Goal: Information Seeking & Learning: Compare options

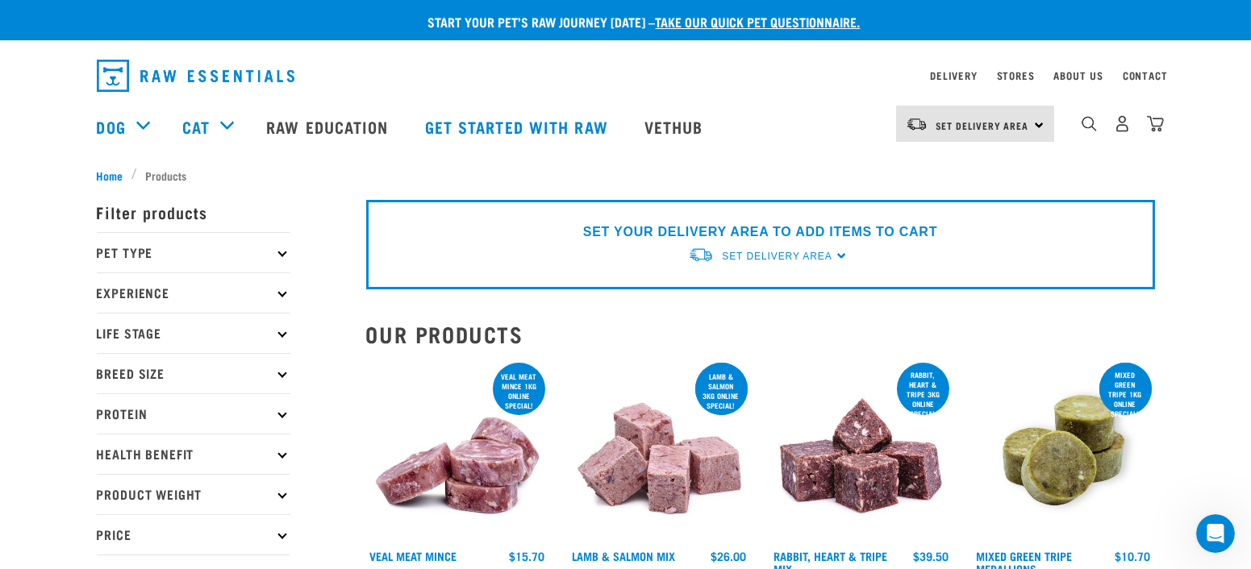
click at [280, 250] on icon at bounding box center [281, 252] width 9 height 9
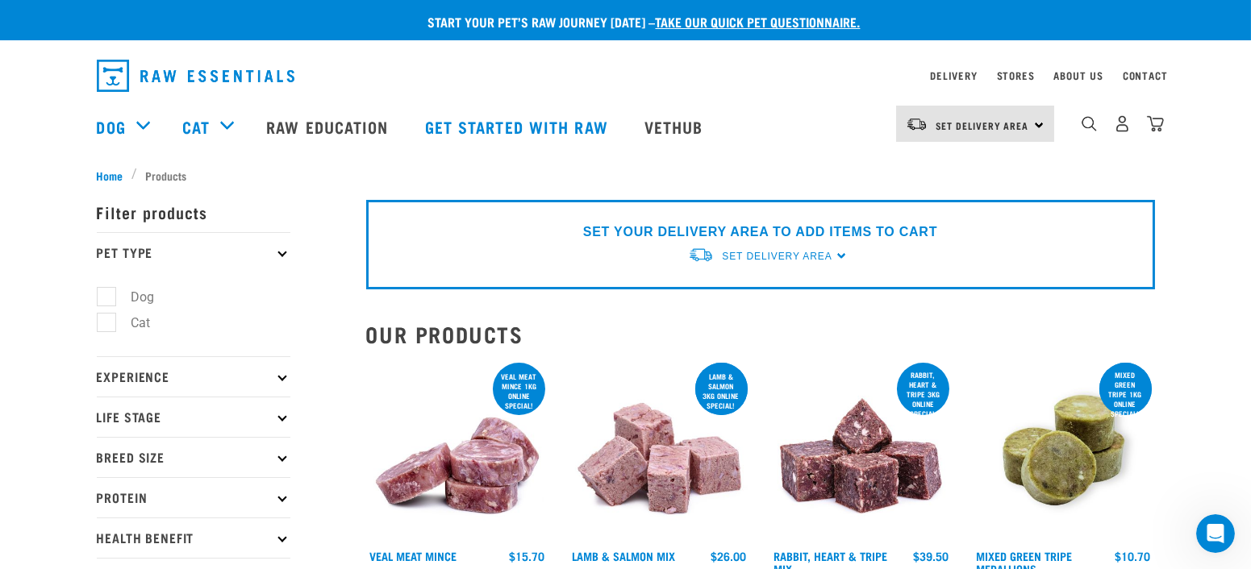
click at [114, 293] on label "Dog" at bounding box center [134, 297] width 56 height 20
click at [107, 293] on input "Dog" at bounding box center [102, 294] width 10 height 10
checkbox input "true"
drag, startPoint x: 648, startPoint y: 393, endPoint x: 860, endPoint y: 388, distance: 212.1
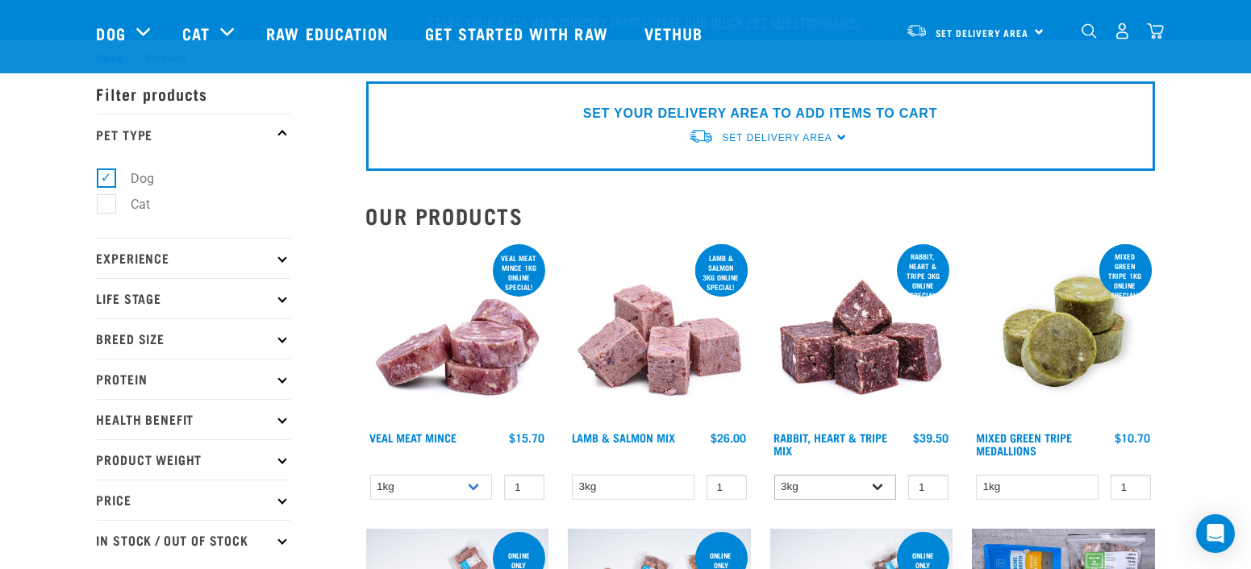
scroll to position [89, 0]
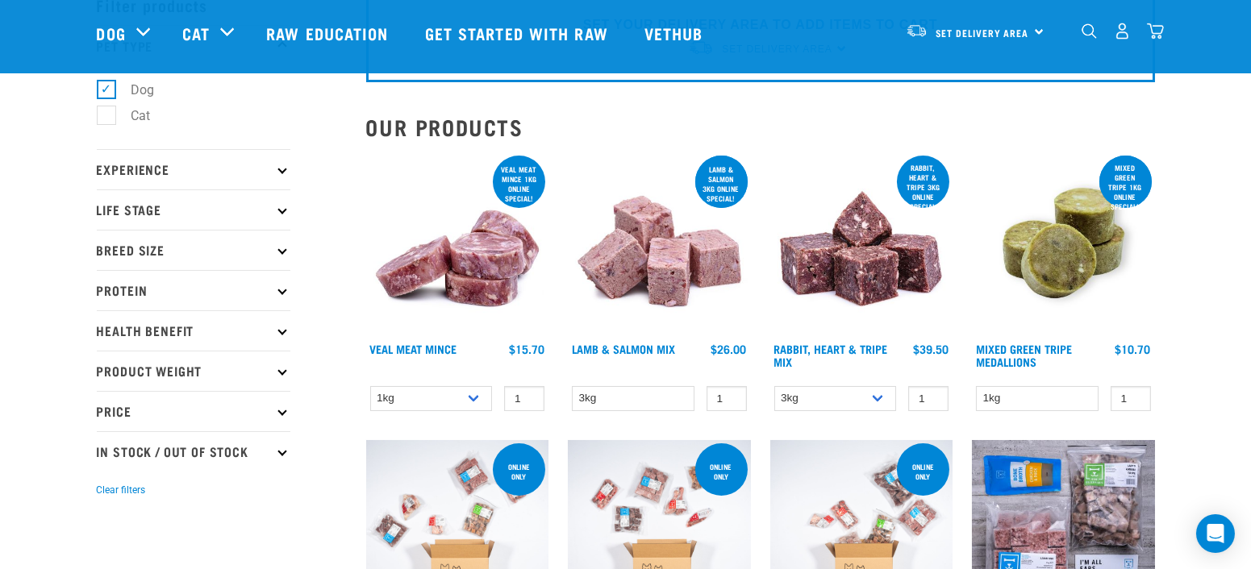
drag, startPoint x: 860, startPoint y: 388, endPoint x: 1191, endPoint y: 282, distance: 347.1
click at [821, 348] on link "Rabbit, Heart & Tripe Mix" at bounding box center [831, 355] width 114 height 19
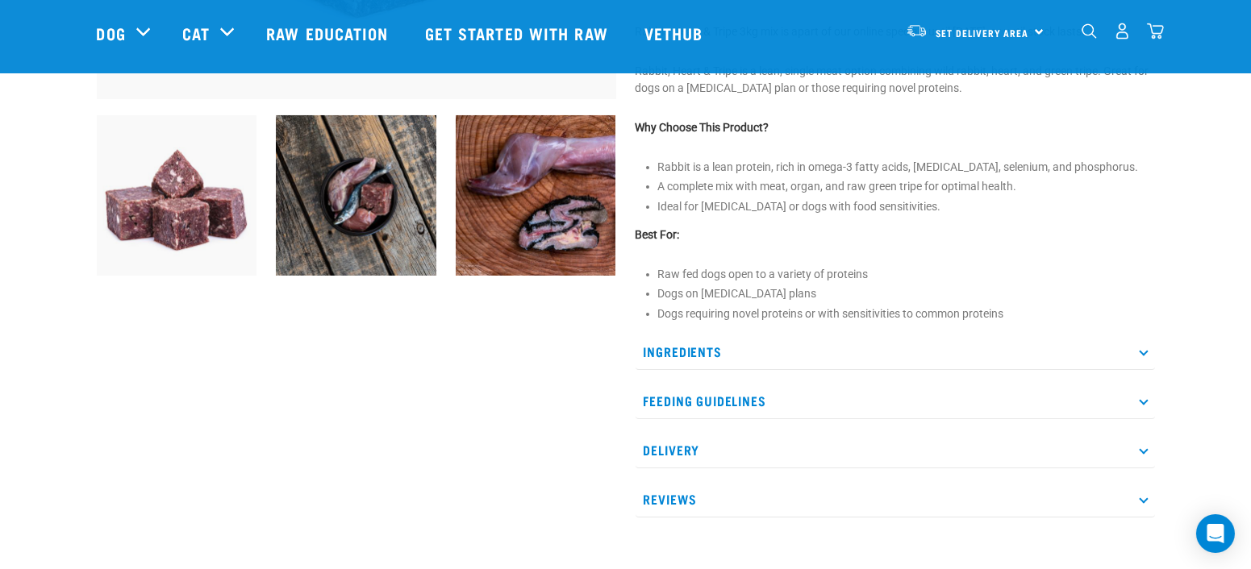
scroll to position [627, 0]
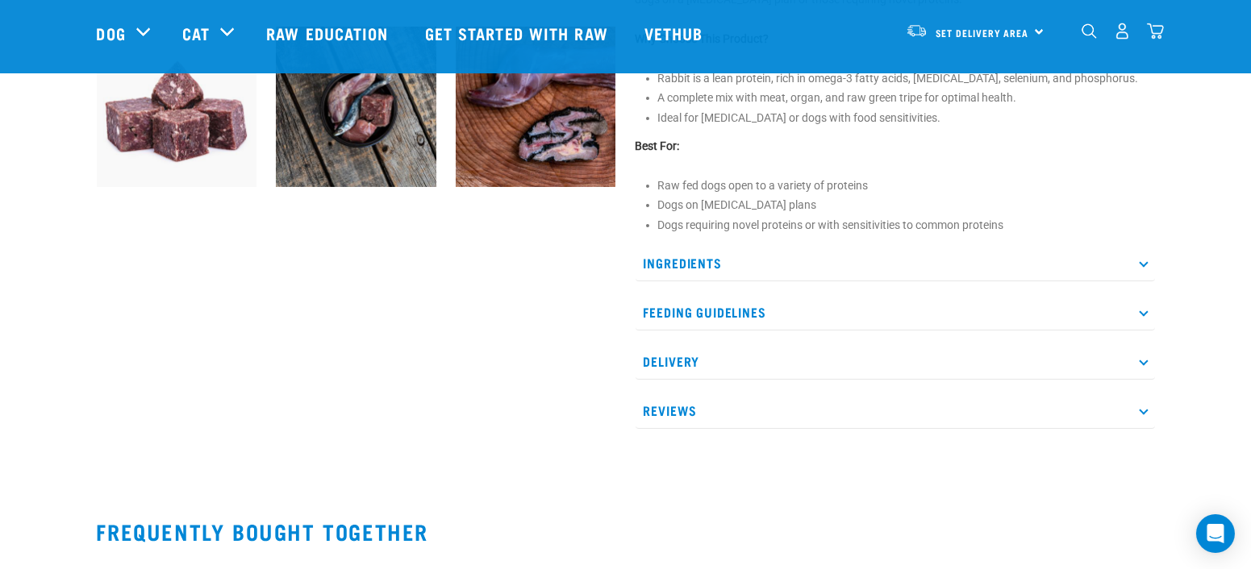
click at [1133, 258] on p "Ingredients" at bounding box center [894, 263] width 519 height 36
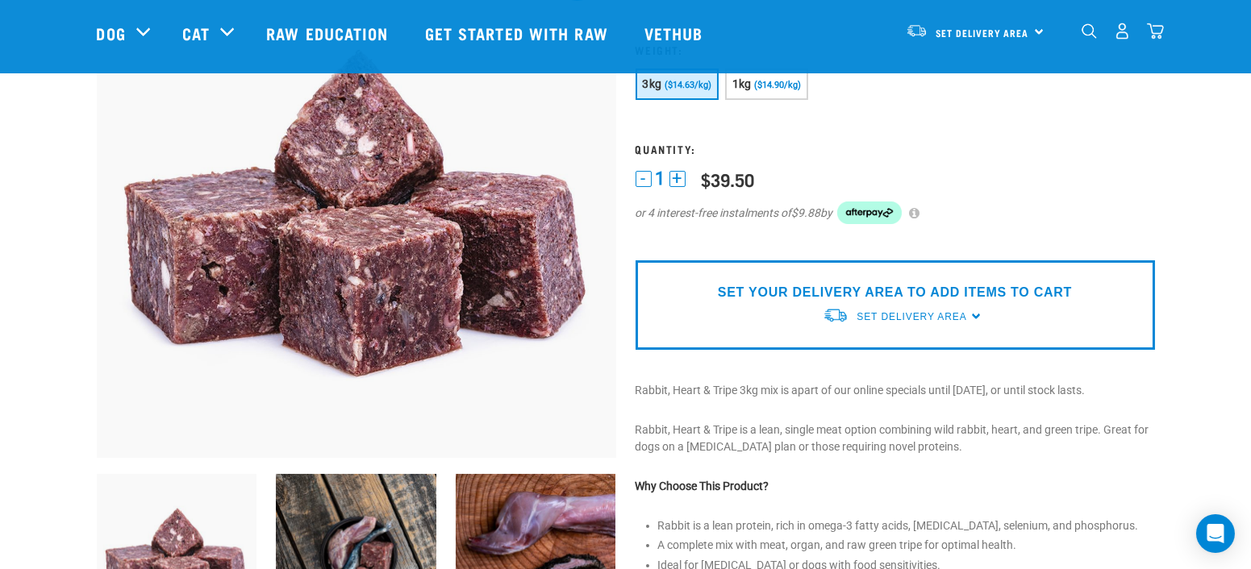
scroll to position [0, 0]
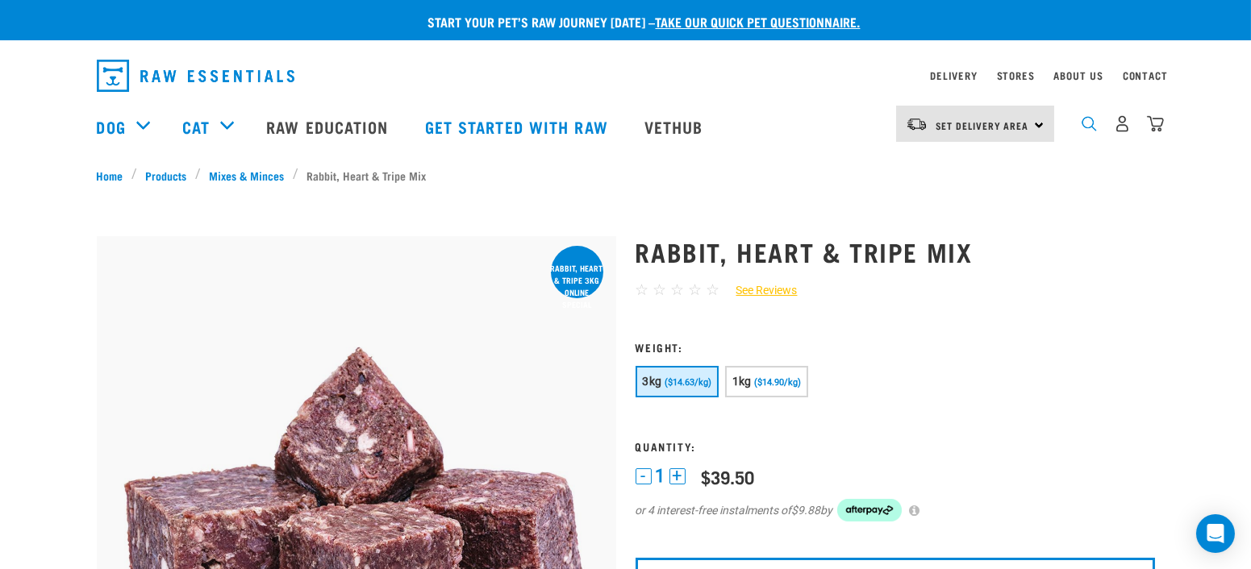
click at [1085, 129] on img "dropdown navigation" at bounding box center [1088, 123] width 15 height 15
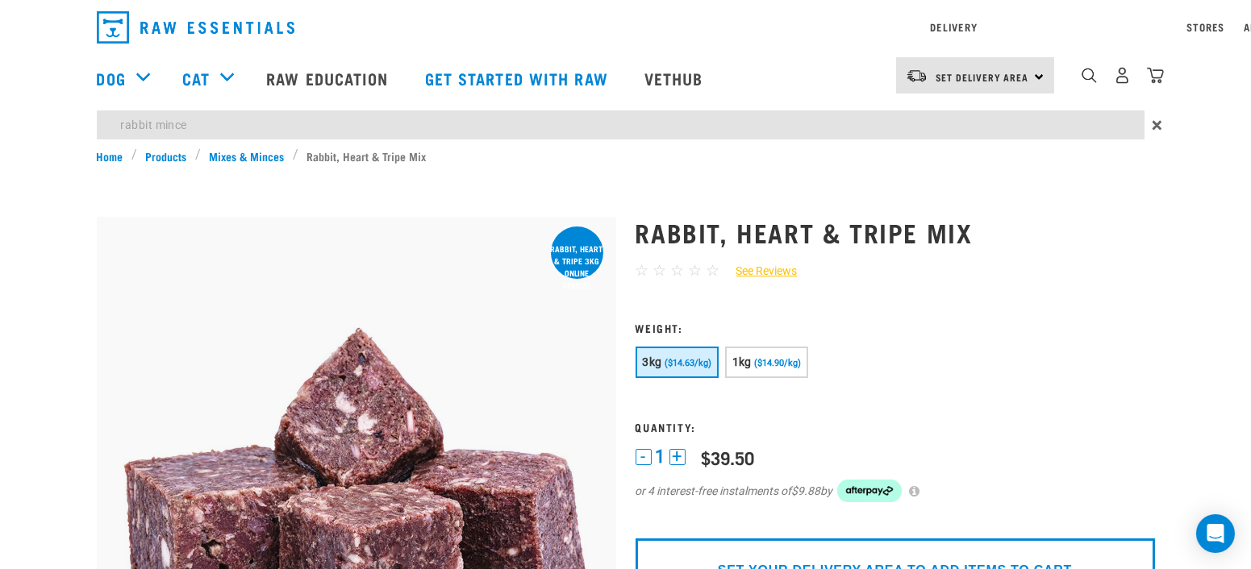
type input "rabbit mince"
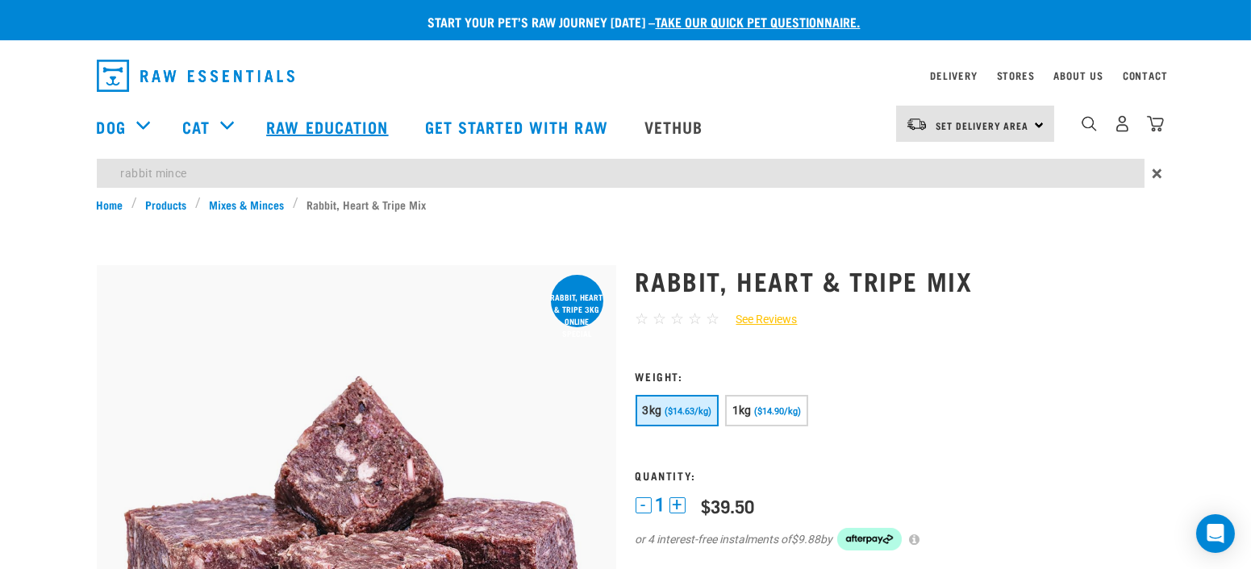
click at [250, 206] on link "Mixes & Minces" at bounding box center [247, 204] width 92 height 17
click at [264, 204] on link "Mixes & Minces" at bounding box center [247, 204] width 92 height 17
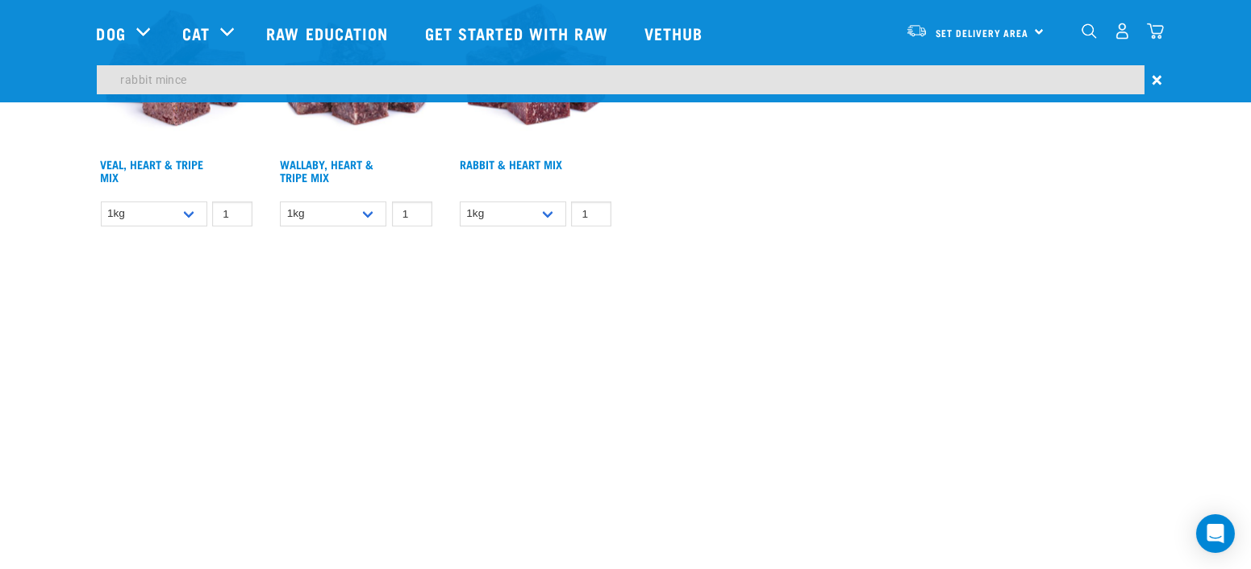
scroll to position [1164, 0]
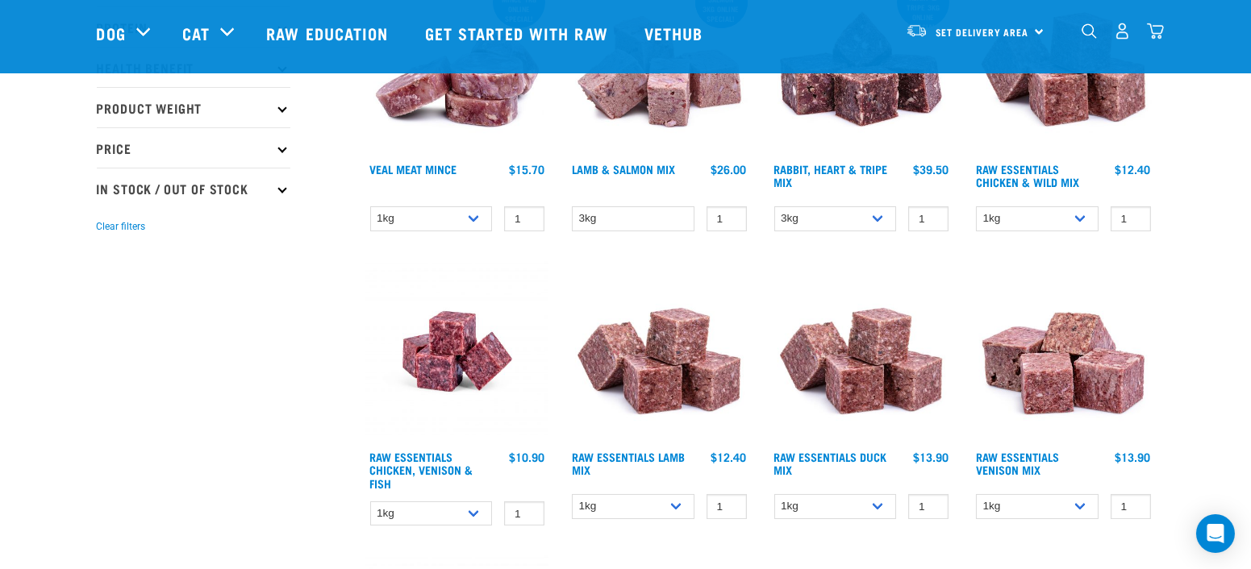
scroll to position [358, 0]
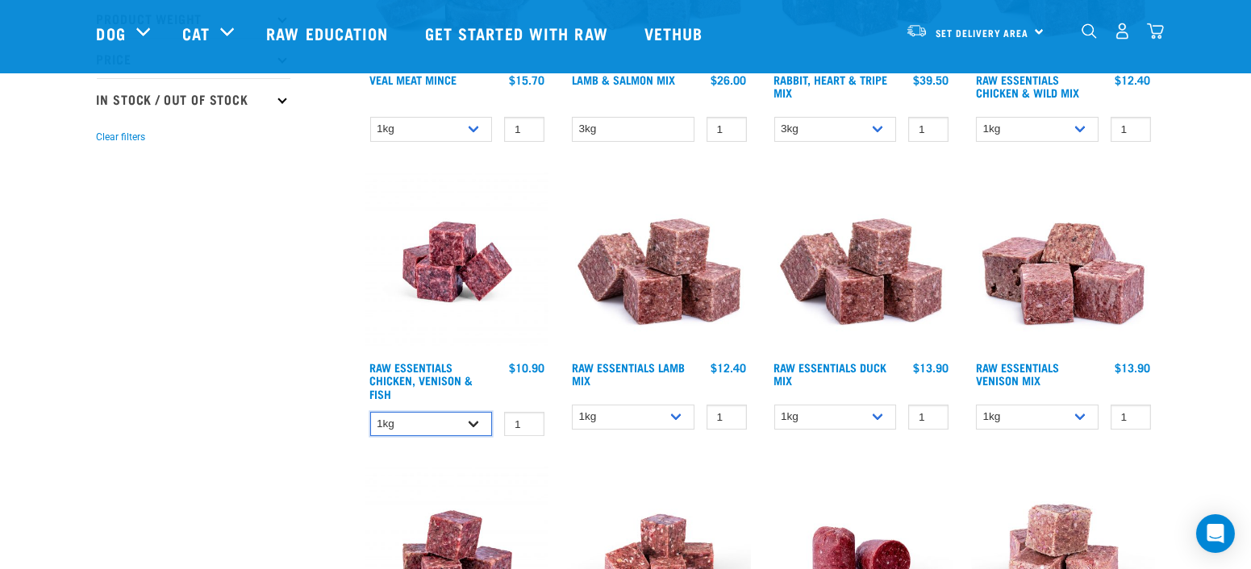
click at [471, 424] on select "1kg 3kg" at bounding box center [431, 424] width 123 height 25
select select "28665"
click at [370, 412] on select "1kg 3kg" at bounding box center [431, 424] width 123 height 25
click at [789, 368] on link "Raw Essentials Duck Mix" at bounding box center [830, 373] width 113 height 19
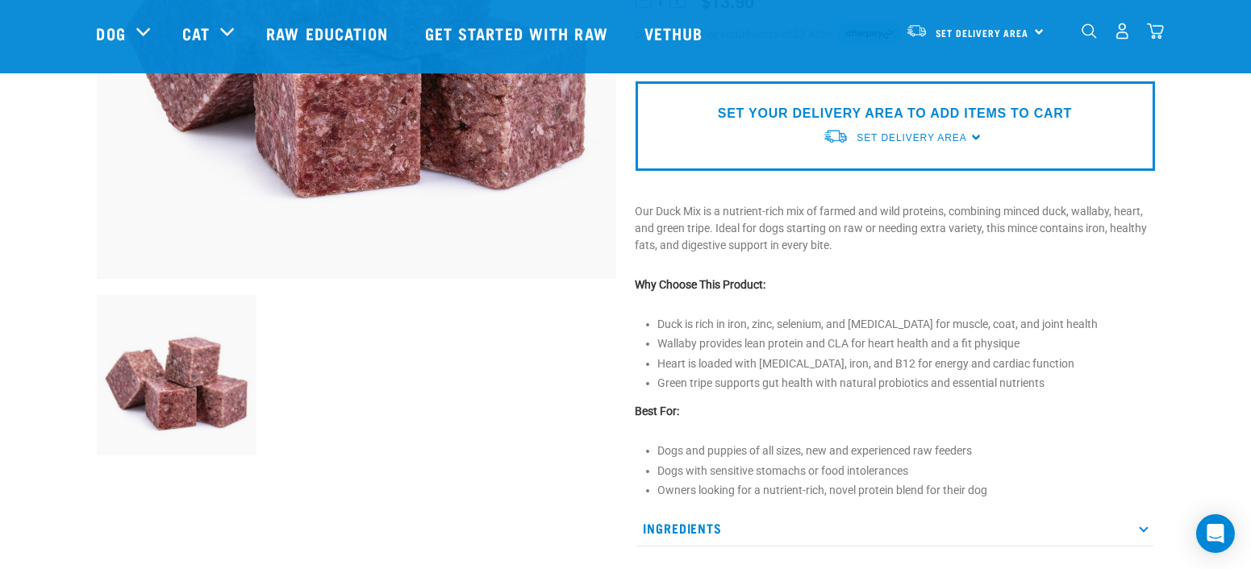
scroll to position [448, 0]
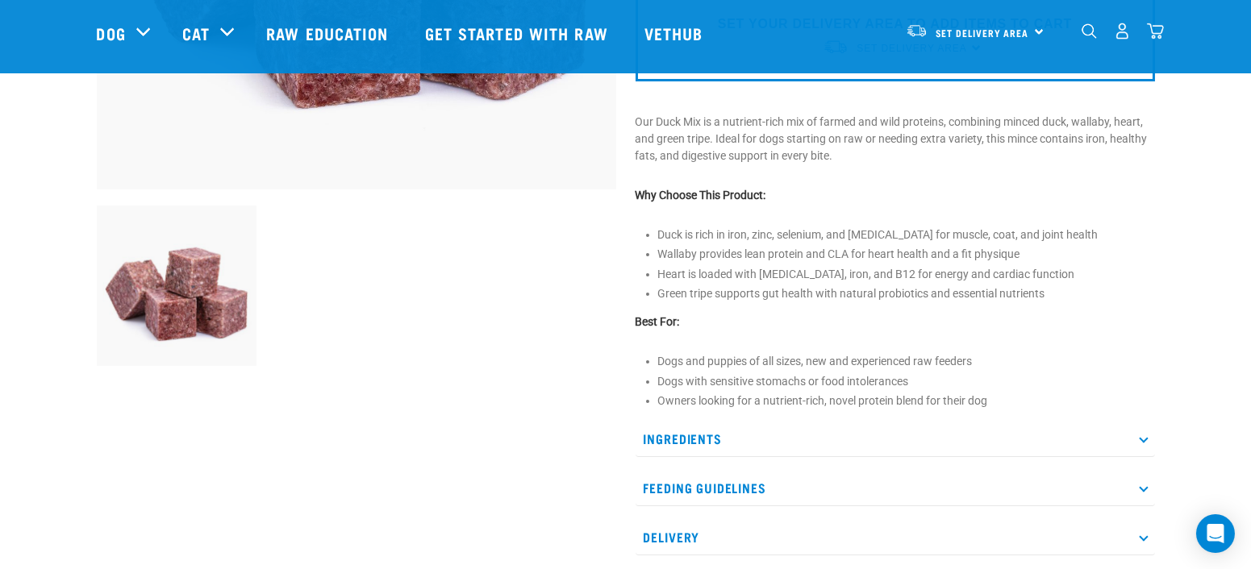
click at [1140, 438] on icon at bounding box center [1143, 439] width 9 height 9
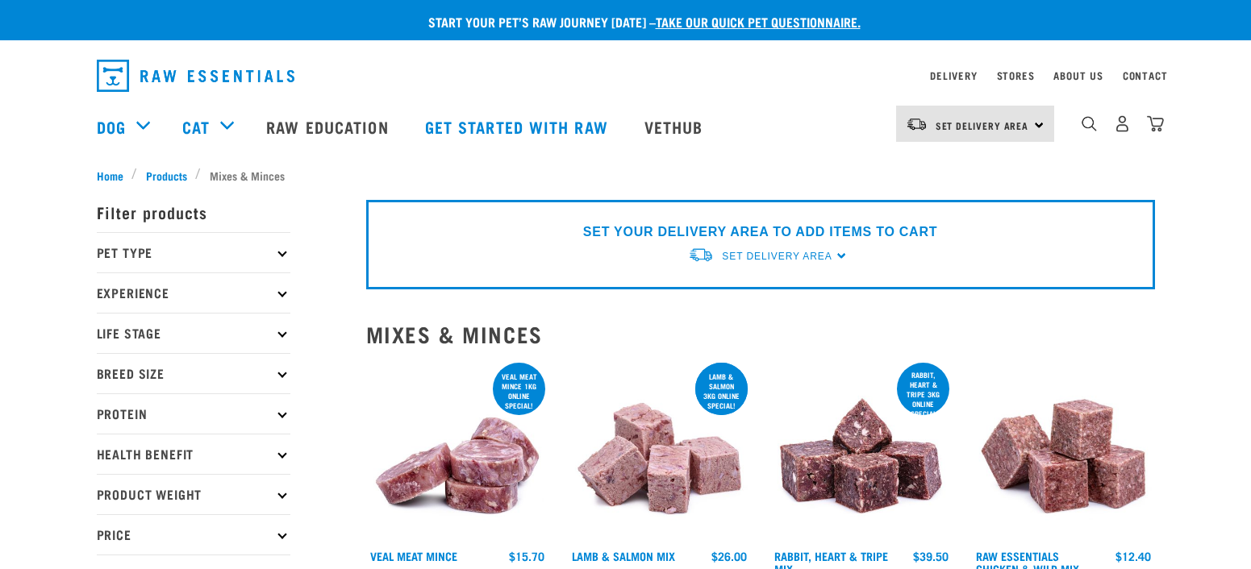
select select "28665"
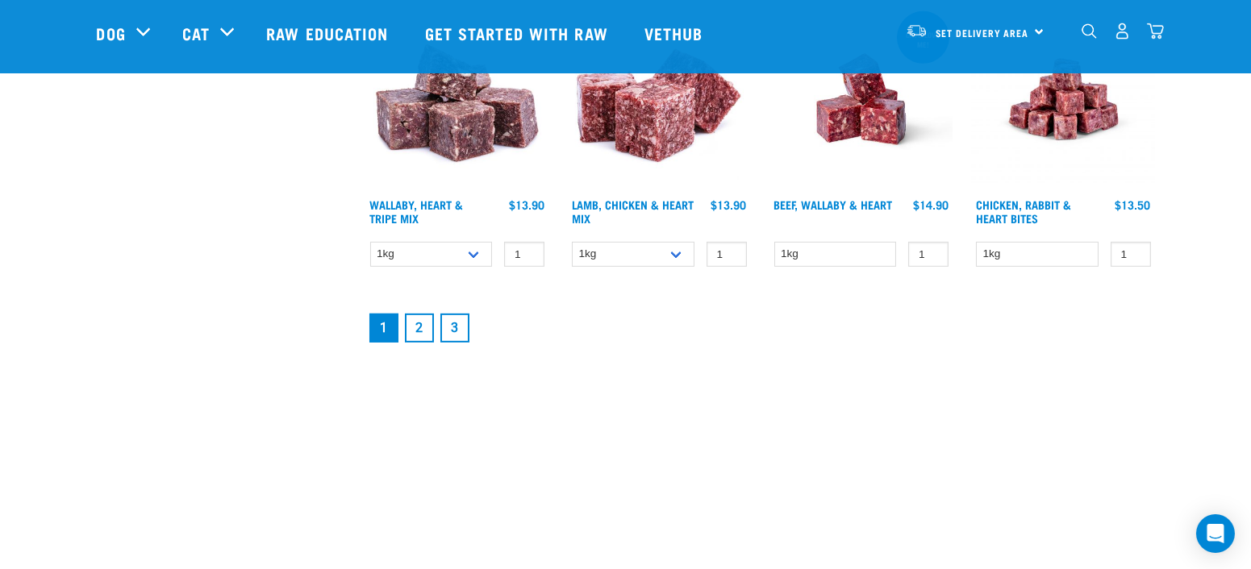
scroll to position [2345, 0]
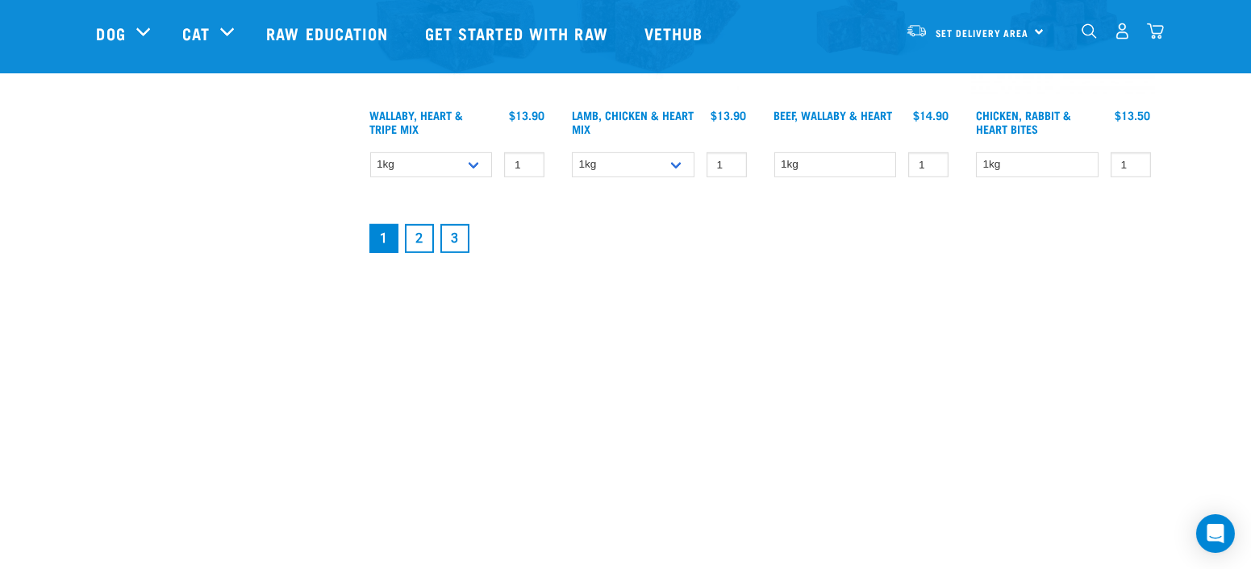
click at [419, 246] on link "2" at bounding box center [419, 238] width 29 height 29
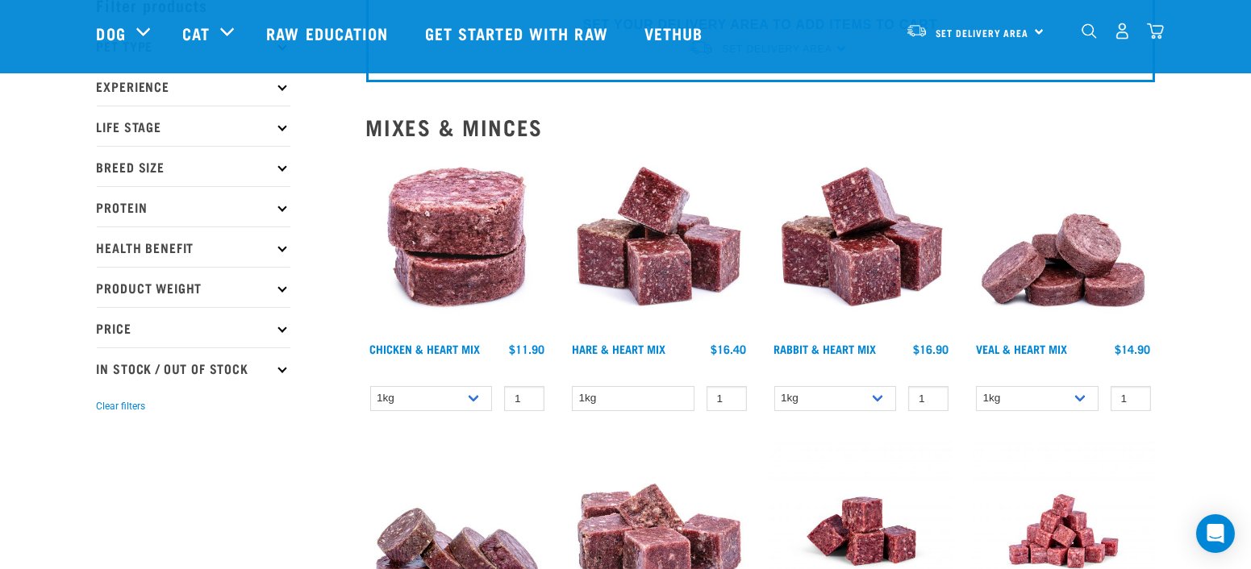
scroll to position [179, 0]
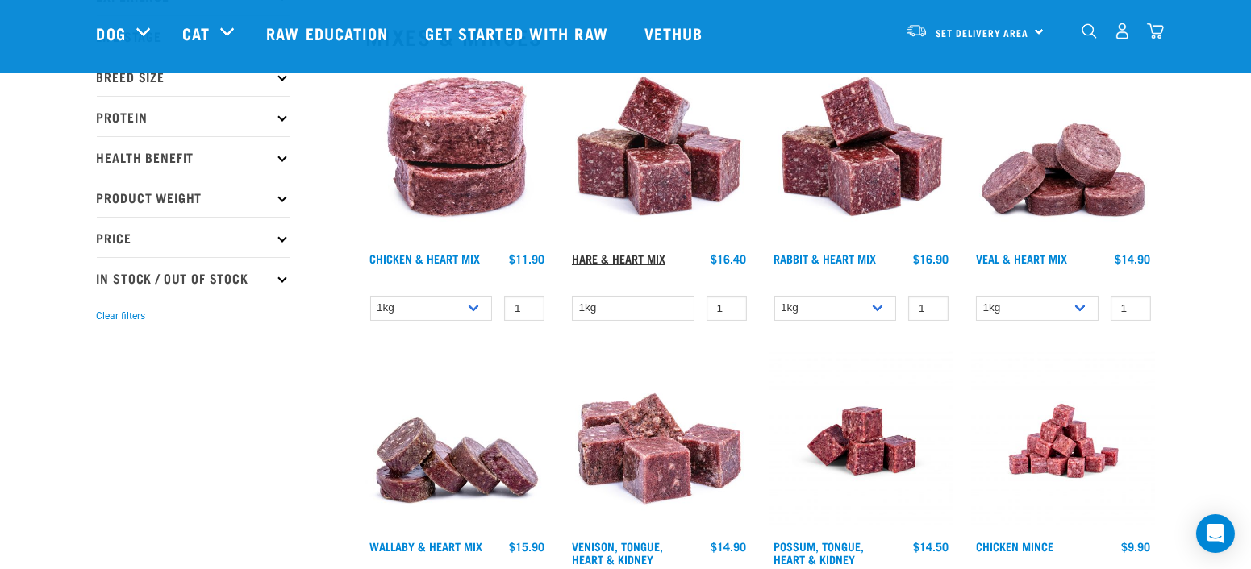
click at [631, 256] on link "Hare & Heart Mix" at bounding box center [619, 259] width 94 height 6
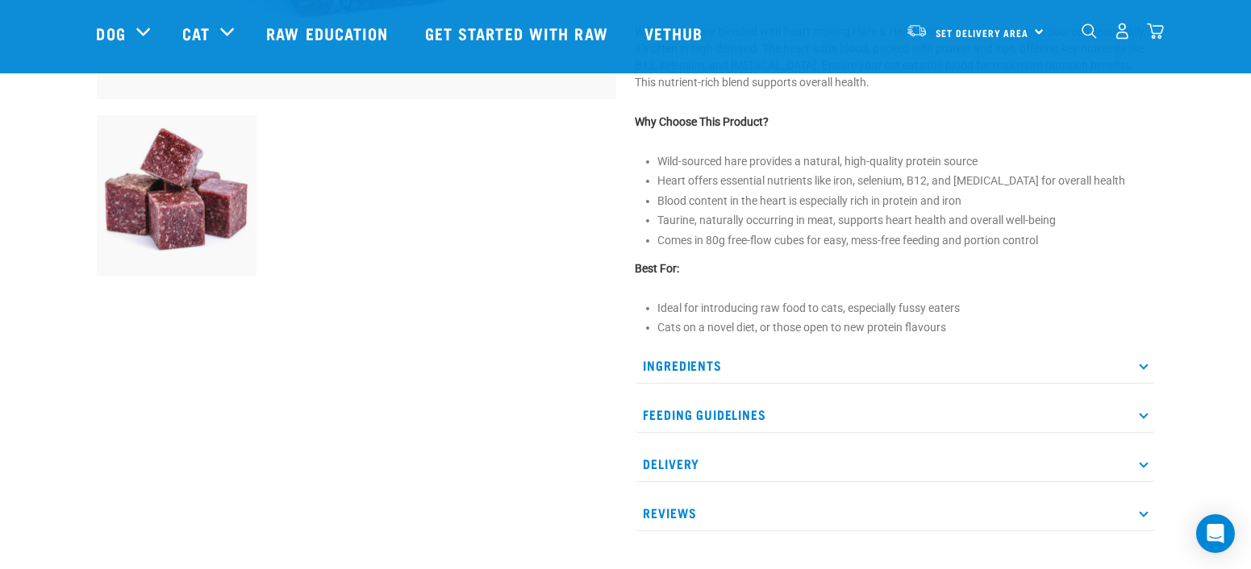
scroll to position [627, 0]
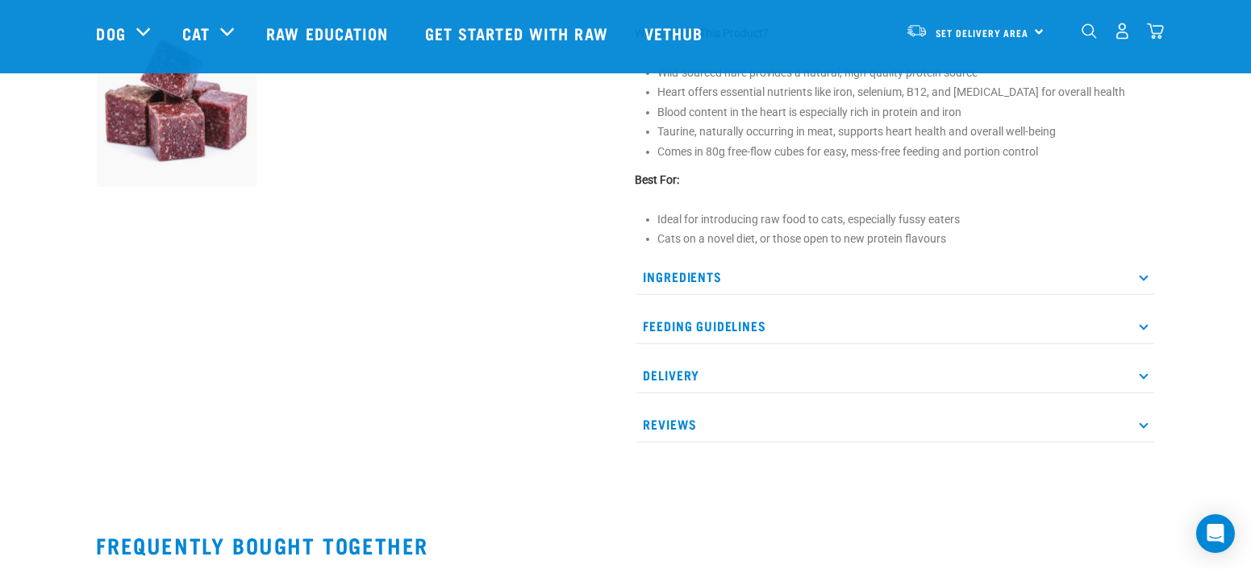
click at [1138, 277] on p "Ingredients" at bounding box center [894, 277] width 519 height 36
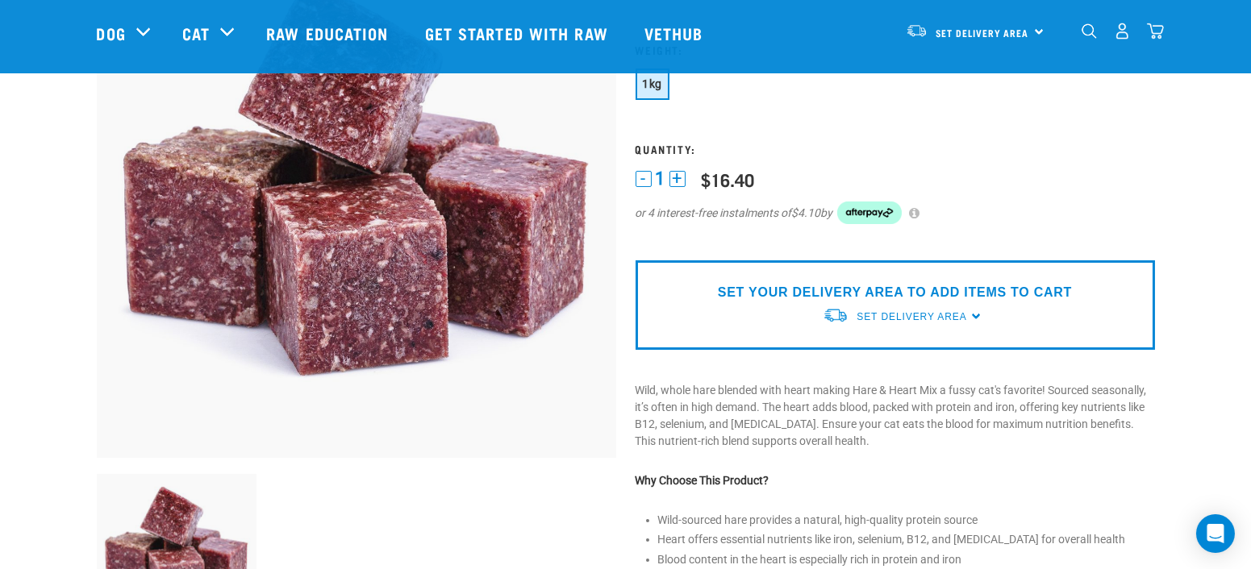
scroll to position [89, 0]
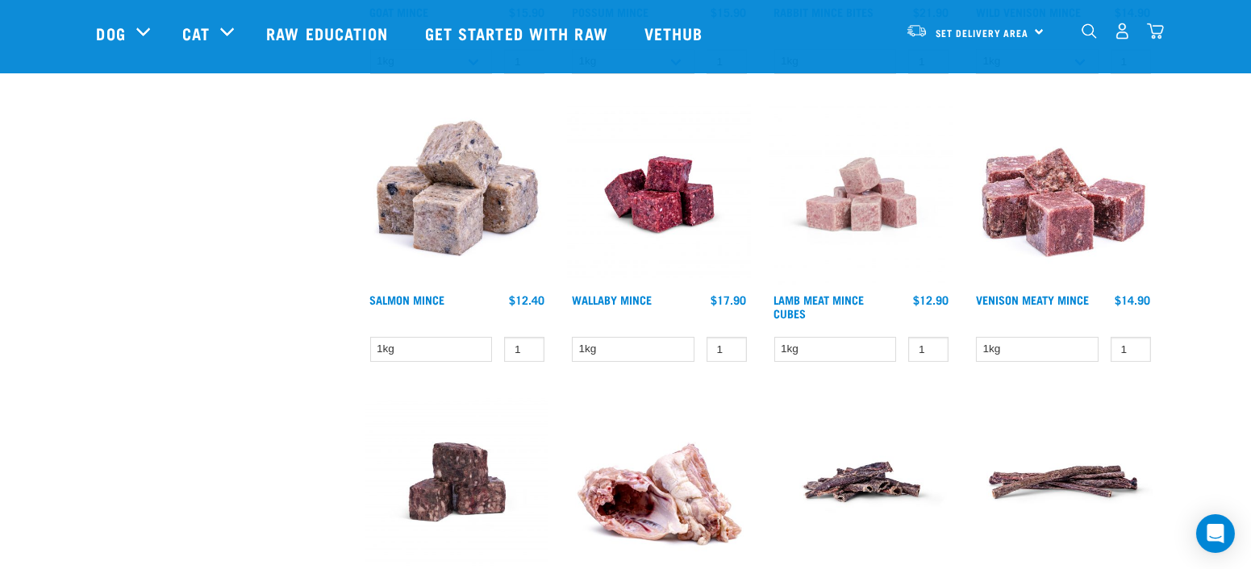
scroll to position [912, 0]
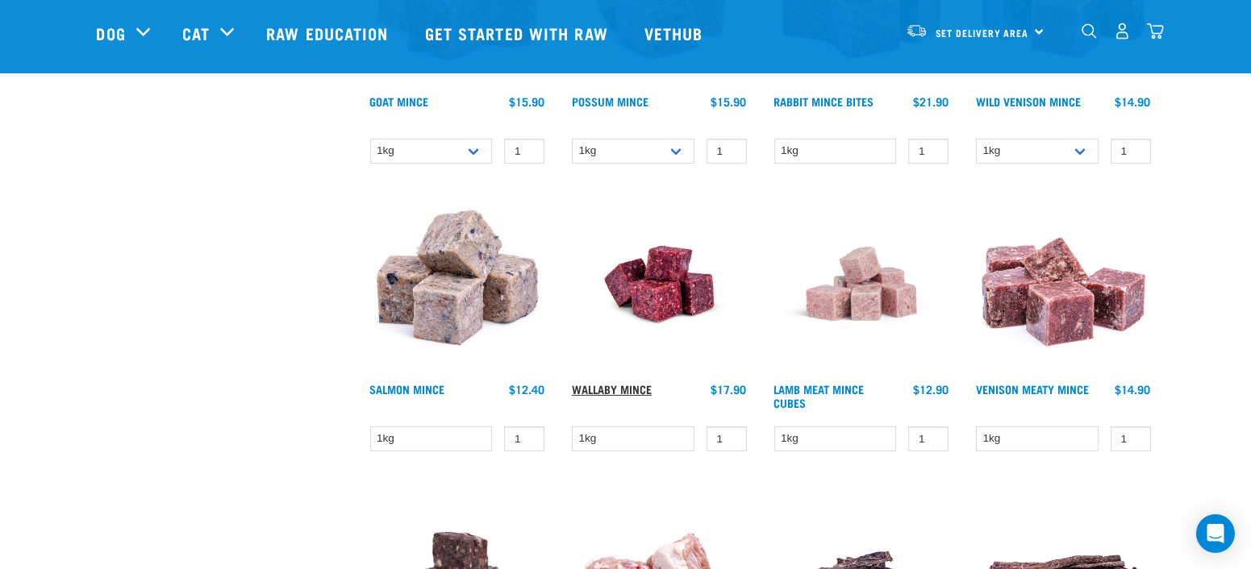
click at [618, 389] on link "Wallaby Mince" at bounding box center [612, 389] width 80 height 6
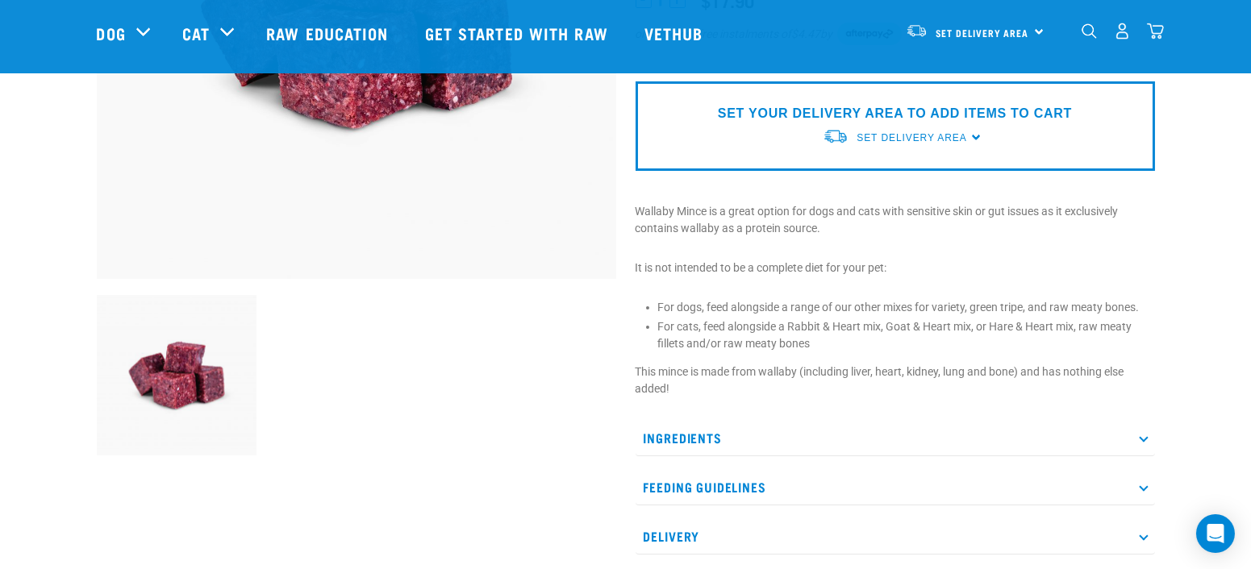
scroll to position [448, 0]
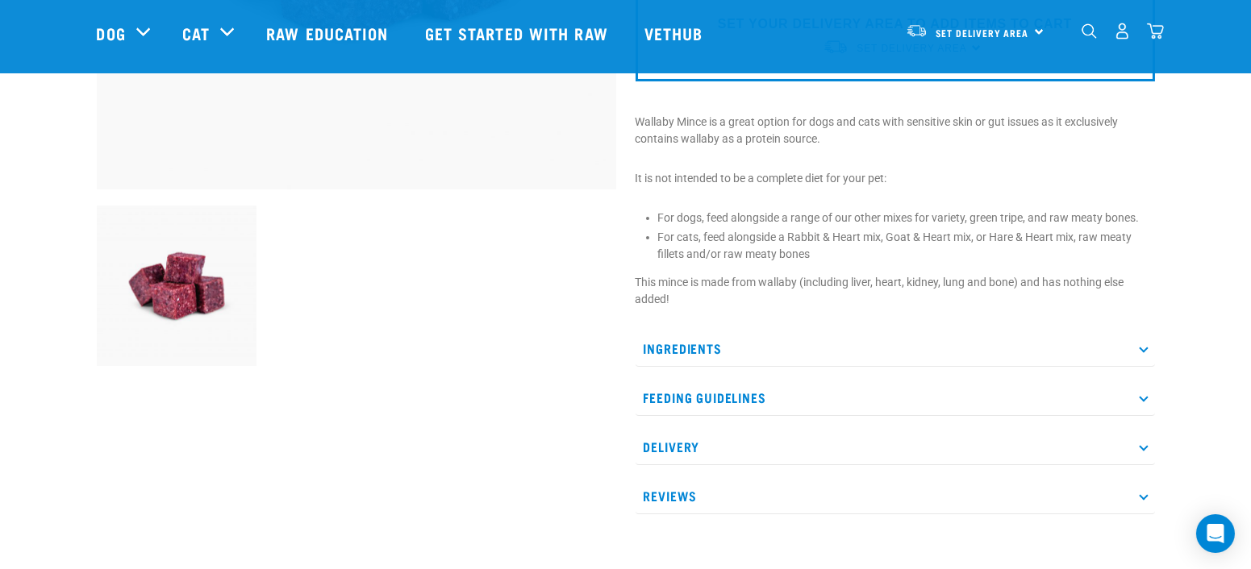
click at [1147, 343] on p "Ingredients" at bounding box center [894, 349] width 519 height 36
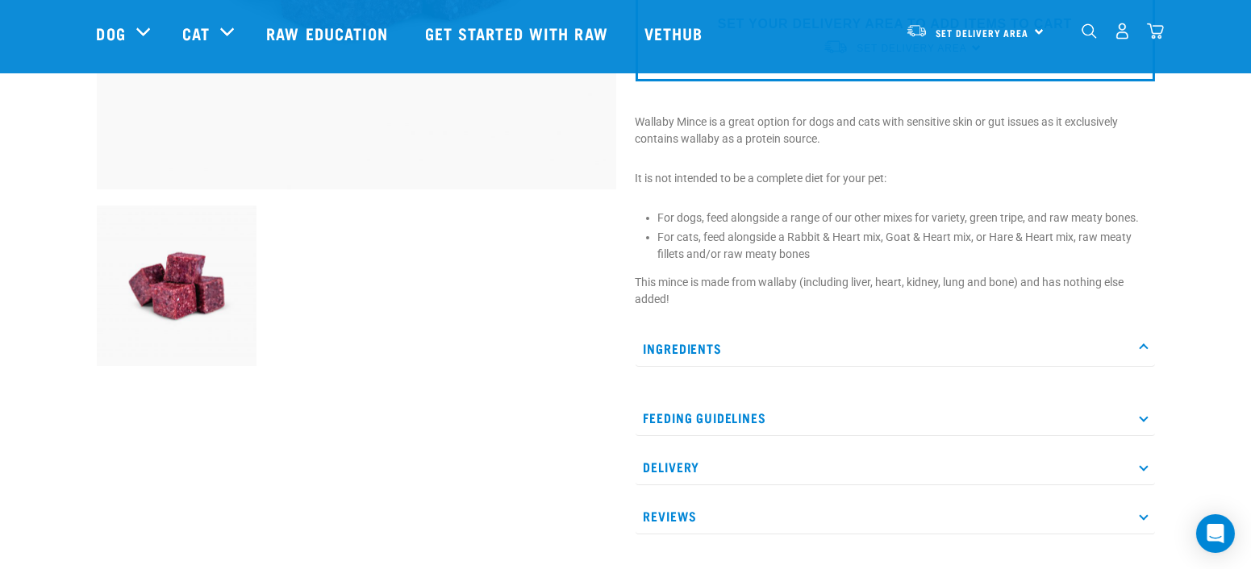
click at [691, 347] on p "Ingredients" at bounding box center [894, 349] width 519 height 36
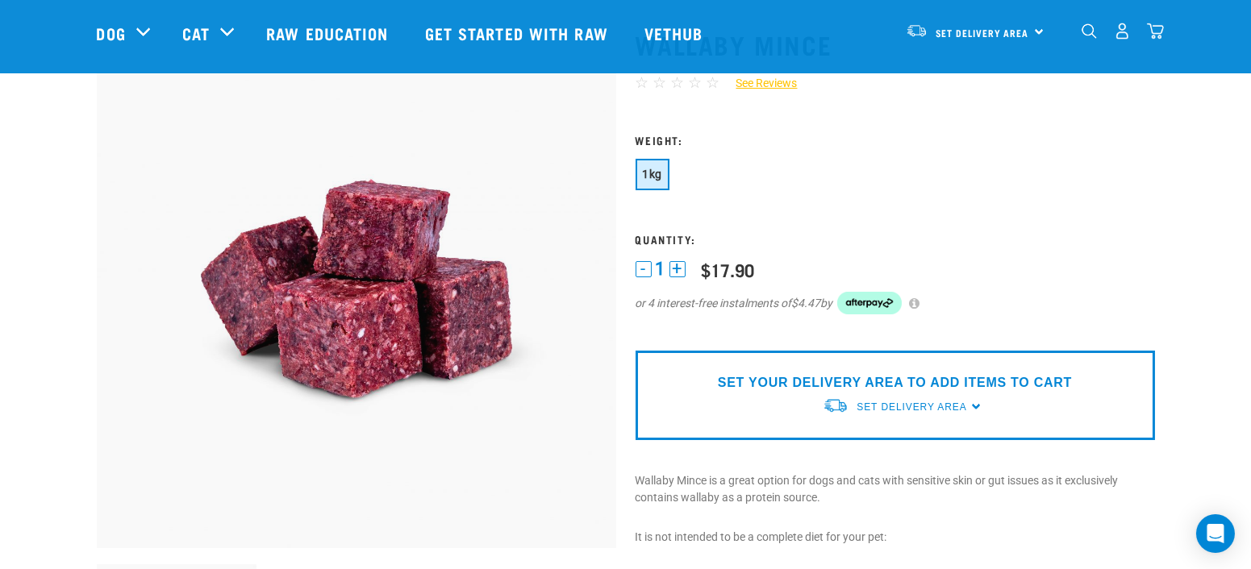
scroll to position [0, 0]
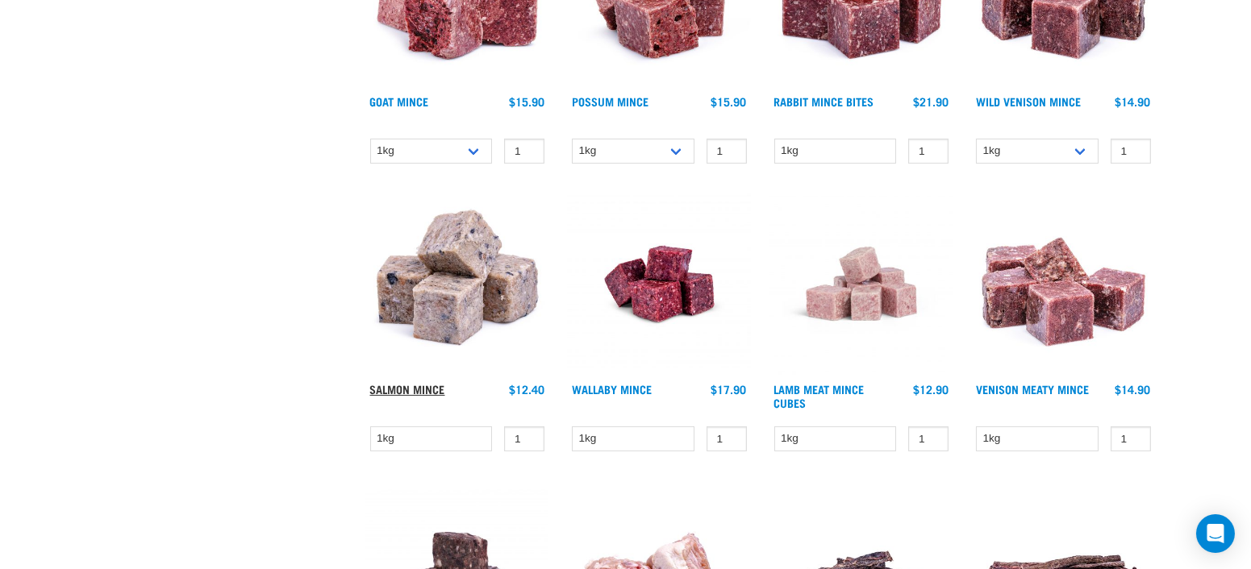
click at [419, 386] on link "Salmon Mince" at bounding box center [407, 389] width 75 height 6
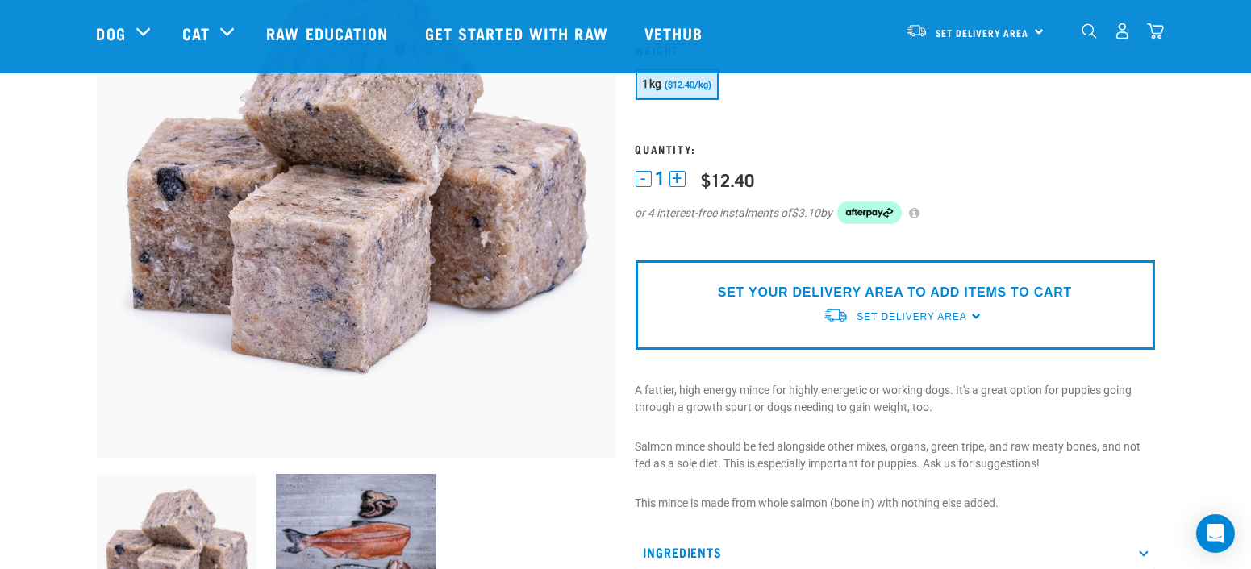
scroll to position [269, 0]
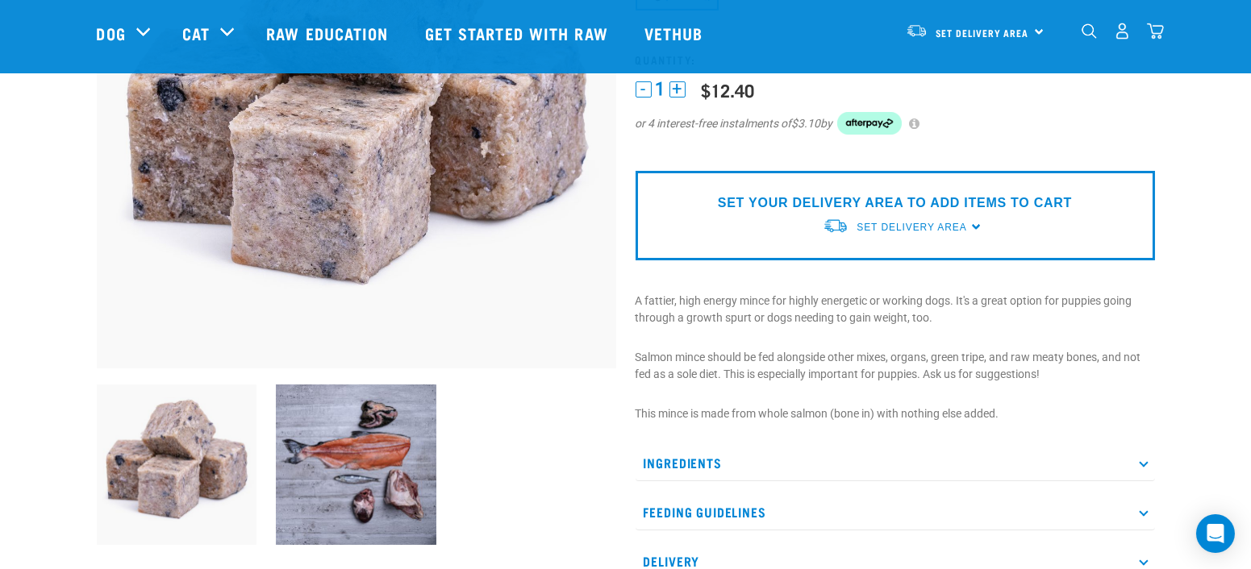
click at [1138, 456] on p "Ingredients" at bounding box center [894, 463] width 519 height 36
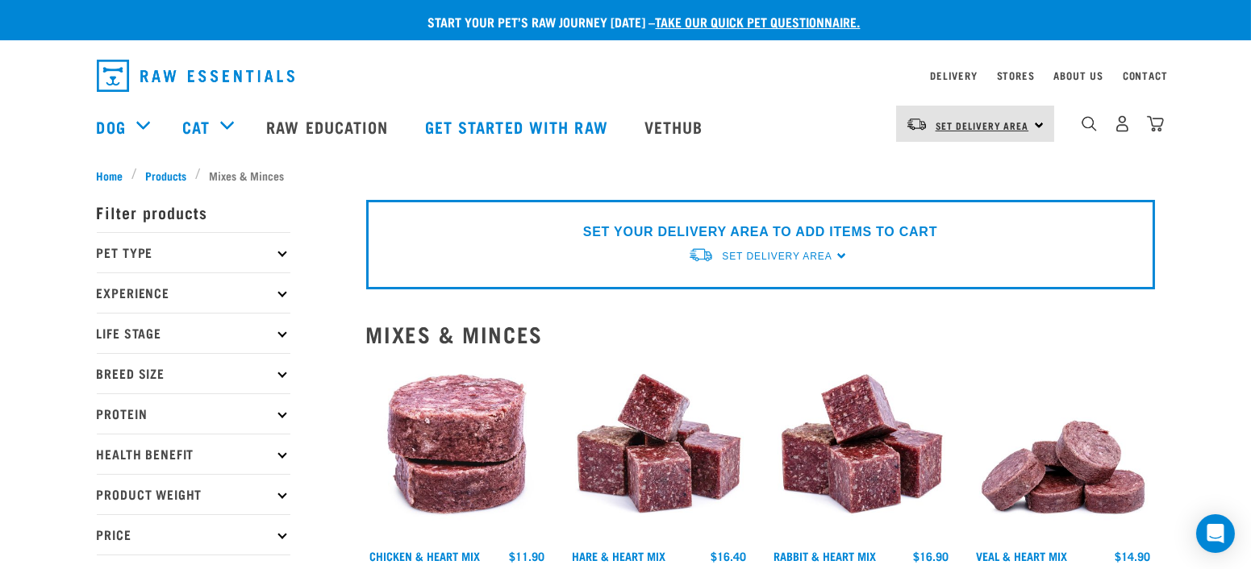
click at [947, 124] on span "Set Delivery Area" at bounding box center [982, 126] width 94 height 6
click at [940, 203] on link "[GEOGRAPHIC_DATA]" at bounding box center [973, 204] width 155 height 35
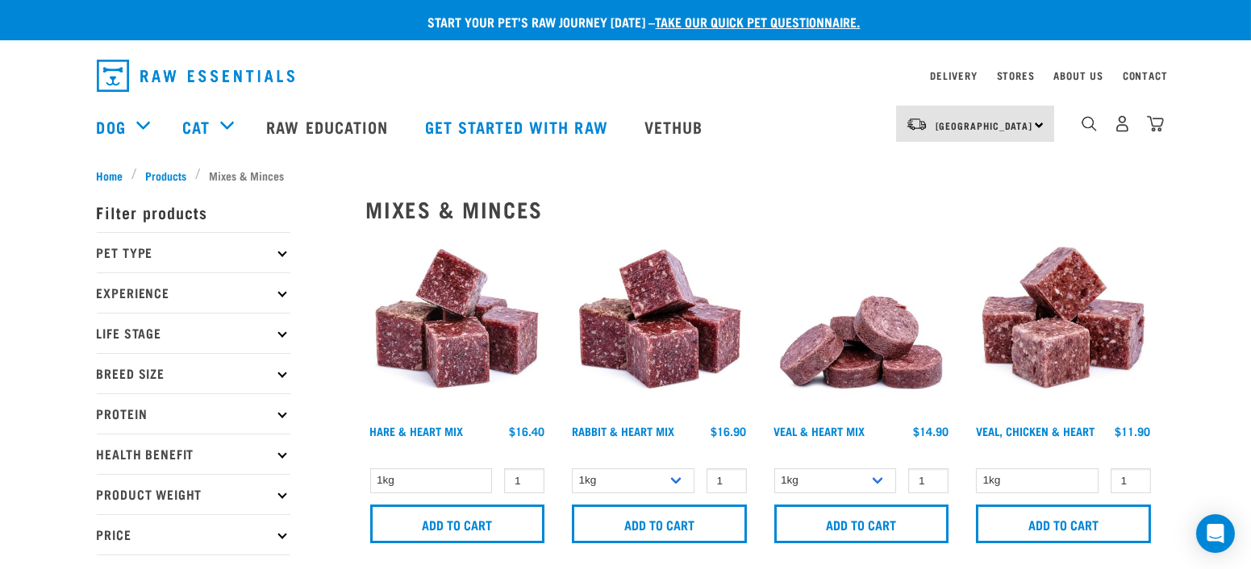
click at [273, 420] on p "Protein" at bounding box center [194, 413] width 194 height 40
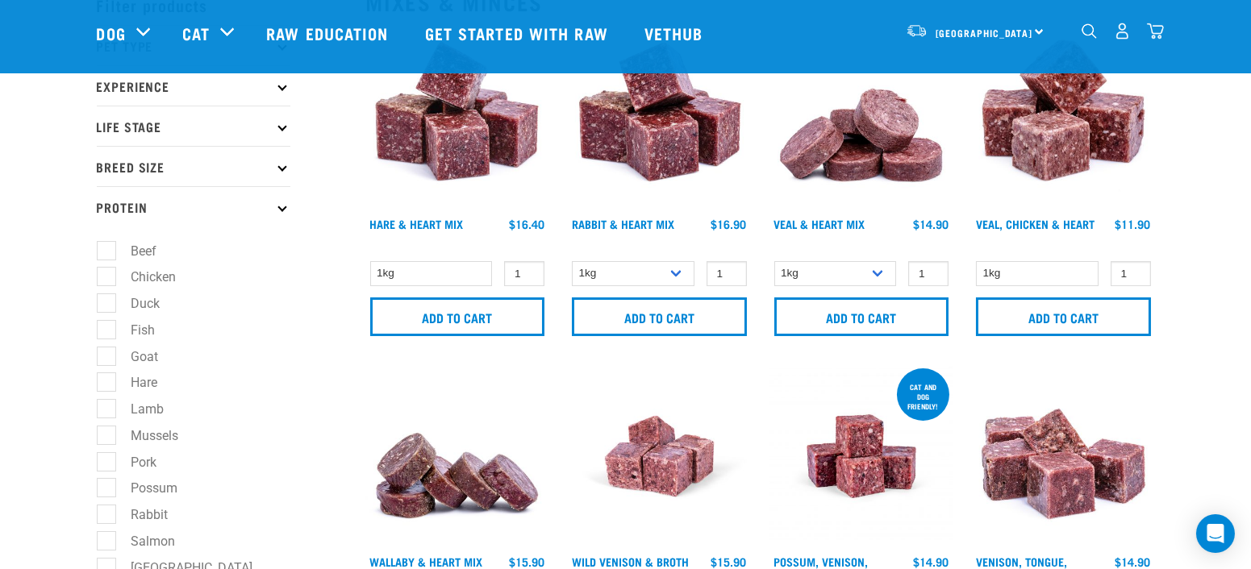
scroll to position [179, 0]
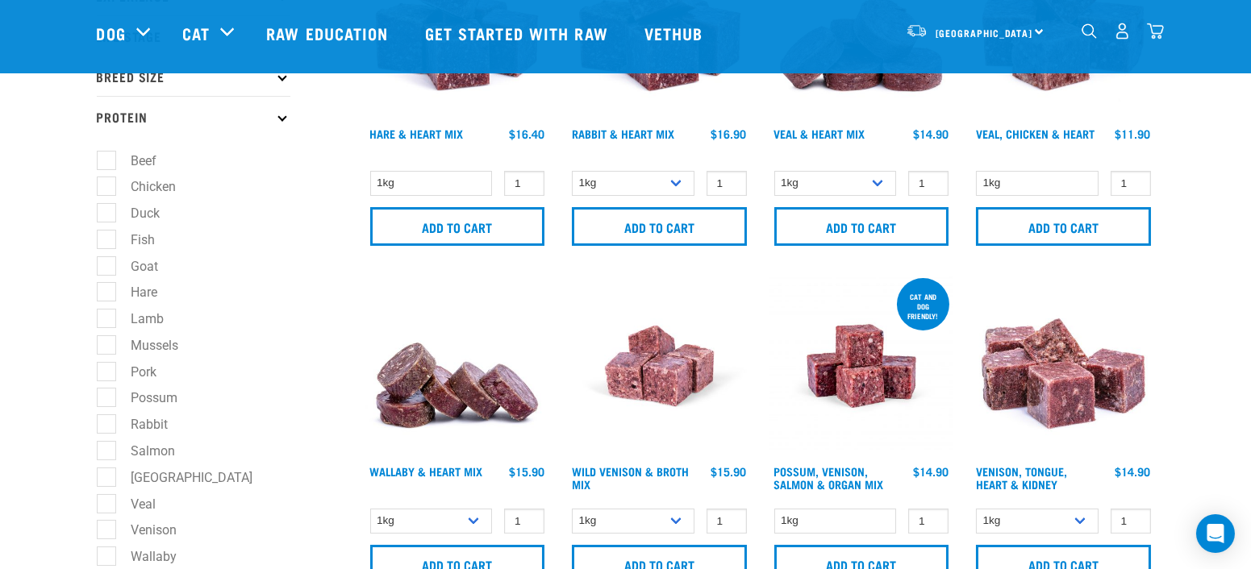
click at [106, 432] on label "Rabbit" at bounding box center [140, 424] width 69 height 20
click at [106, 427] on input "Rabbit" at bounding box center [102, 422] width 10 height 10
checkbox input "true"
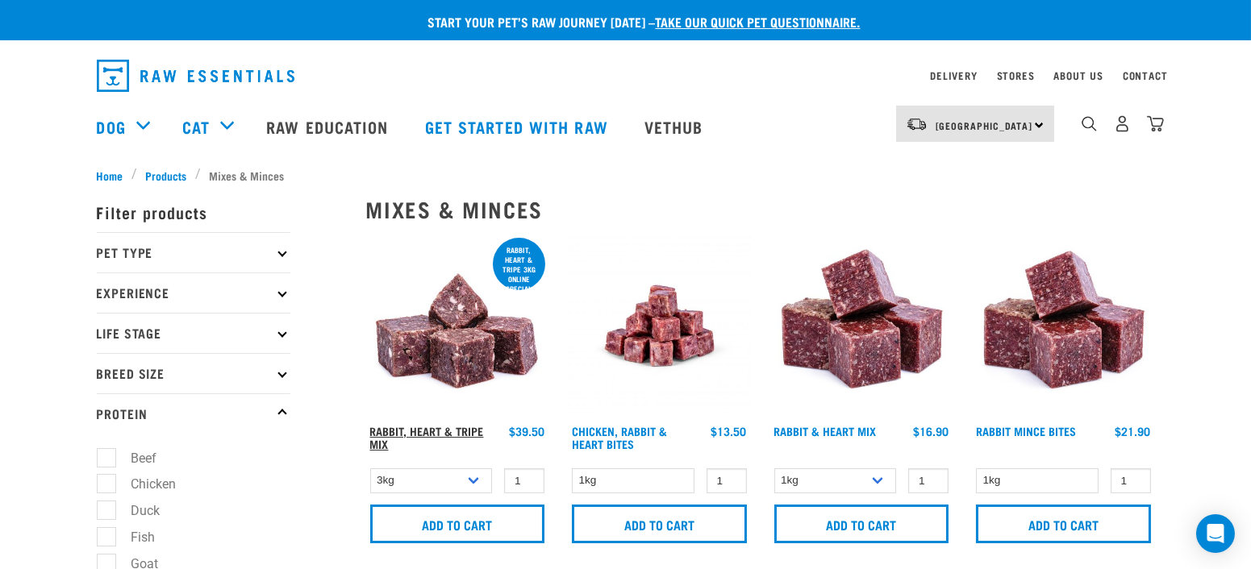
click at [463, 431] on link "Rabbit, Heart & Tripe Mix" at bounding box center [427, 437] width 114 height 19
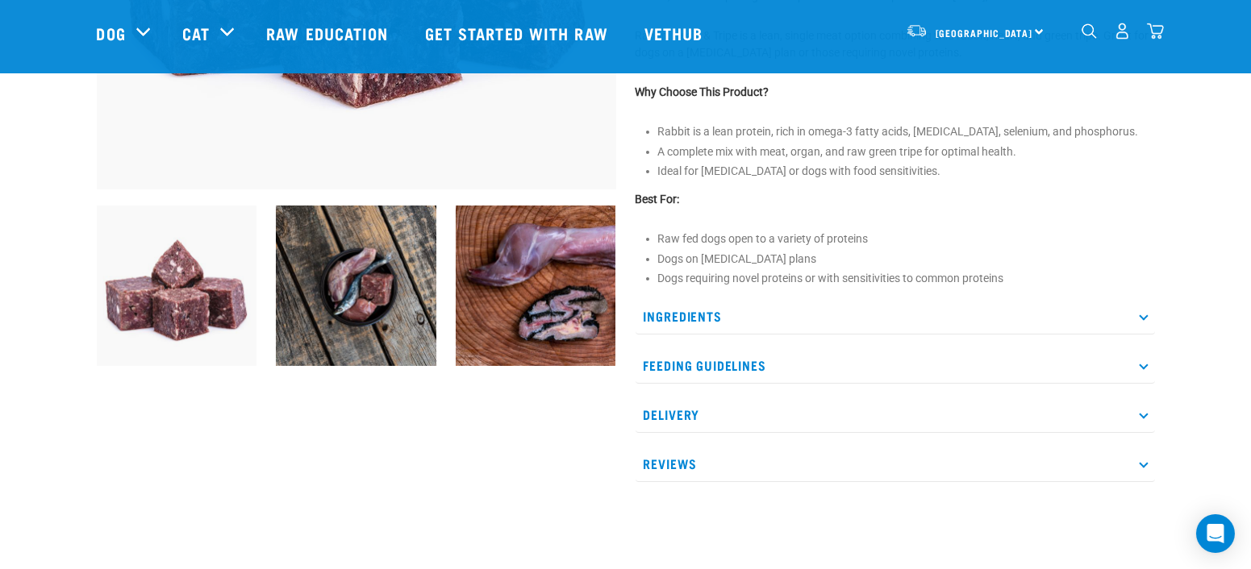
scroll to position [538, 0]
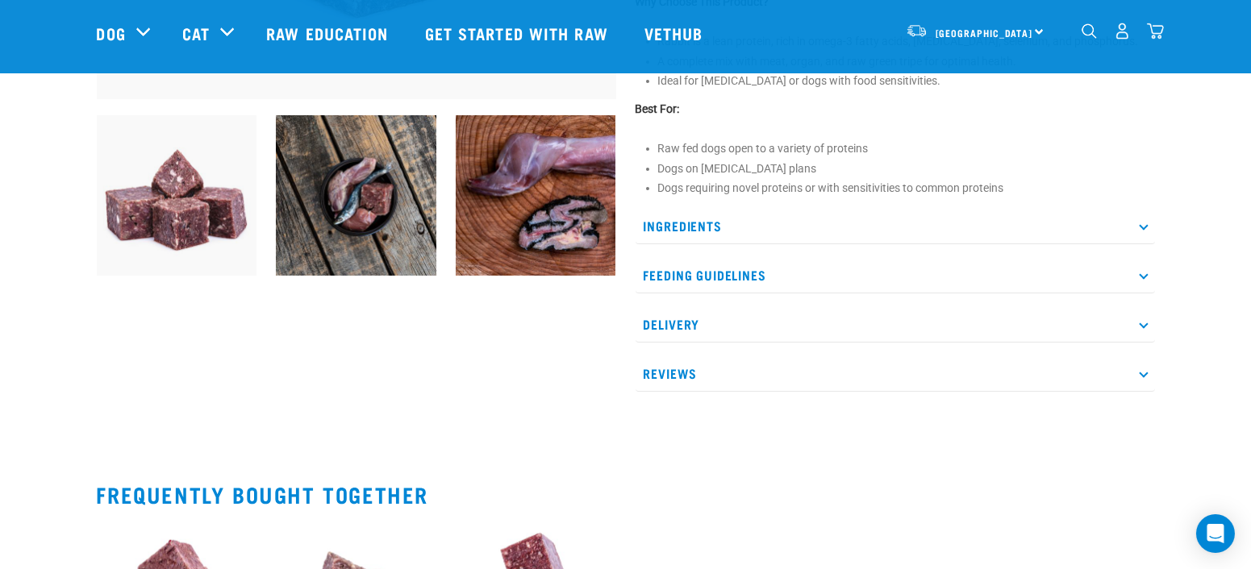
click at [1141, 223] on icon at bounding box center [1143, 226] width 9 height 9
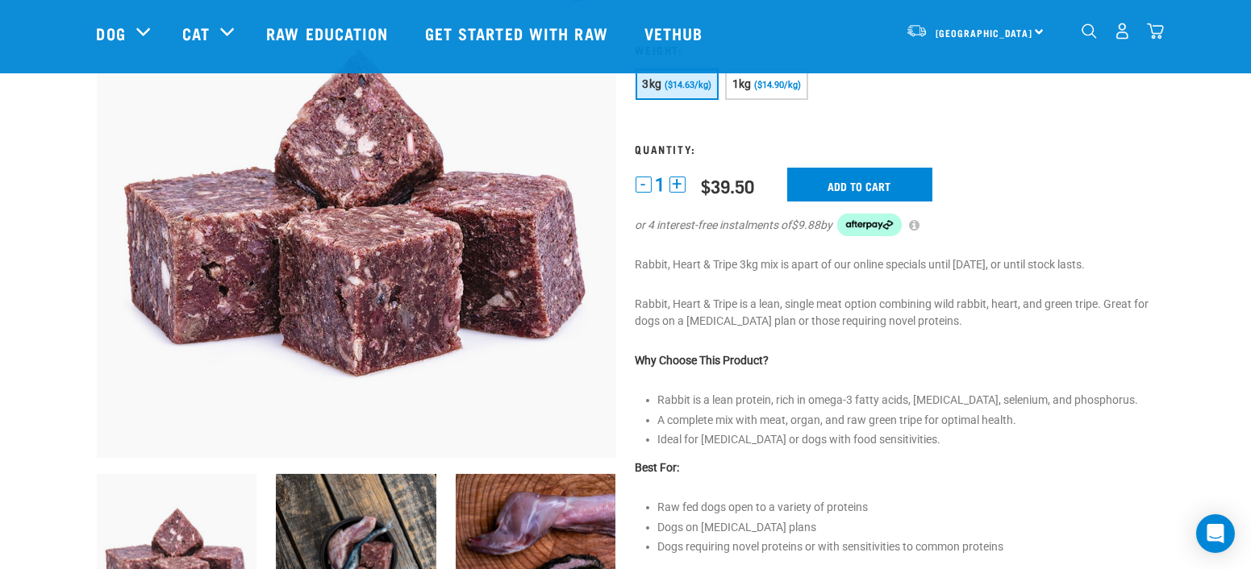
scroll to position [0, 0]
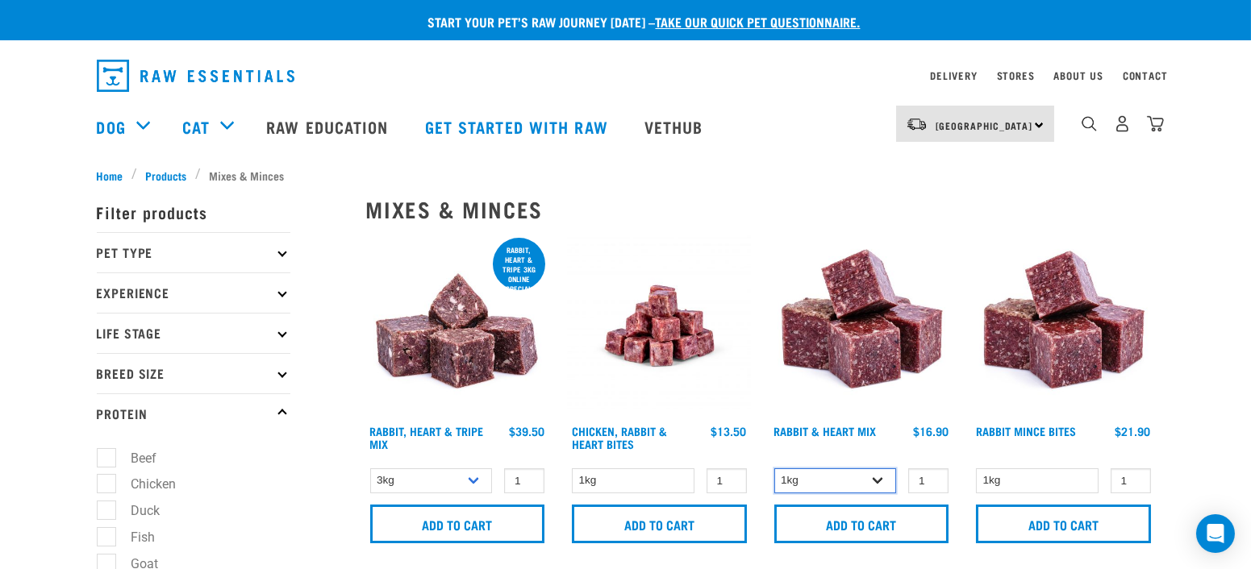
click at [877, 481] on select "1kg 3kg" at bounding box center [835, 480] width 123 height 25
select select "465"
click at [774, 468] on select "1kg 3kg" at bounding box center [835, 480] width 123 height 25
click at [401, 432] on link "Rabbit, Heart & Tripe Mix" at bounding box center [427, 437] width 114 height 19
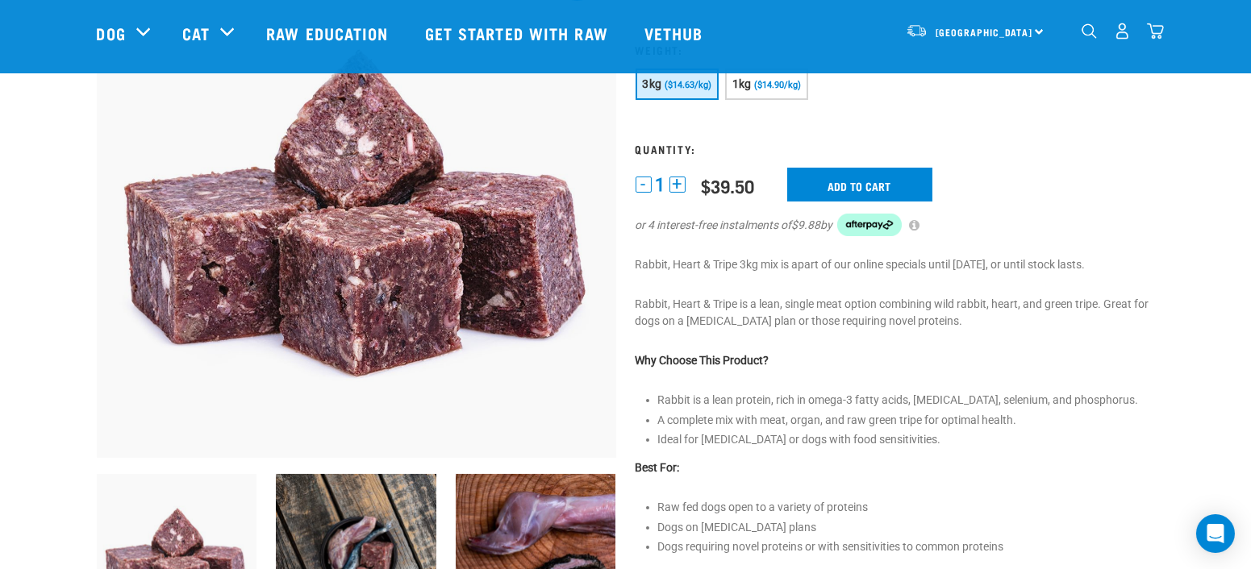
scroll to position [269, 0]
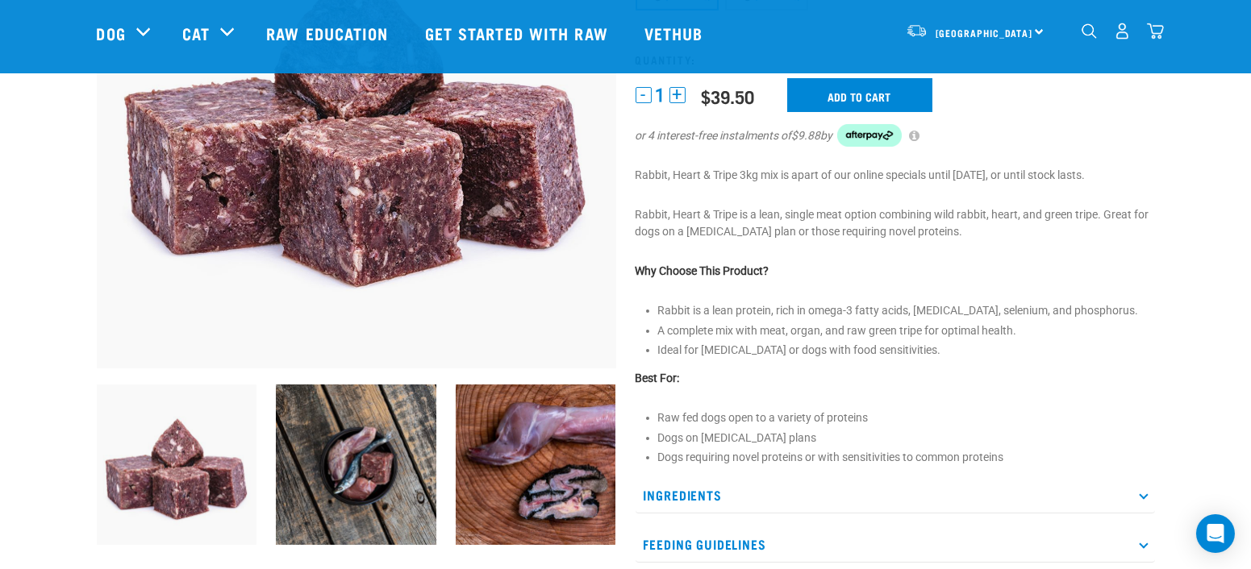
click at [694, 493] on p "Ingredients" at bounding box center [894, 495] width 519 height 36
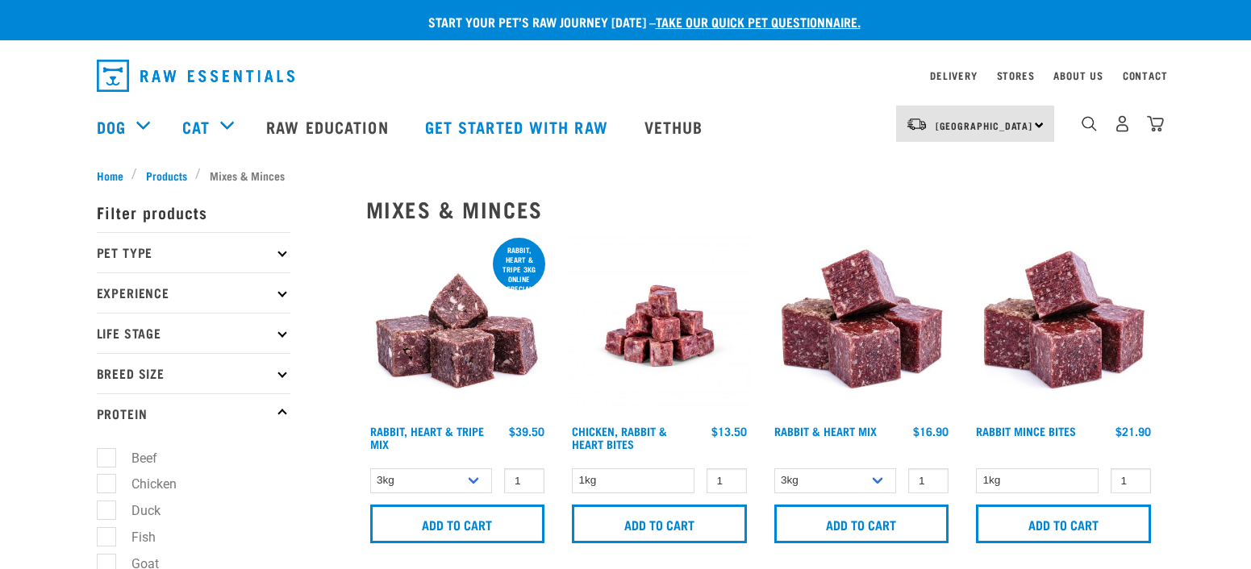
select select "465"
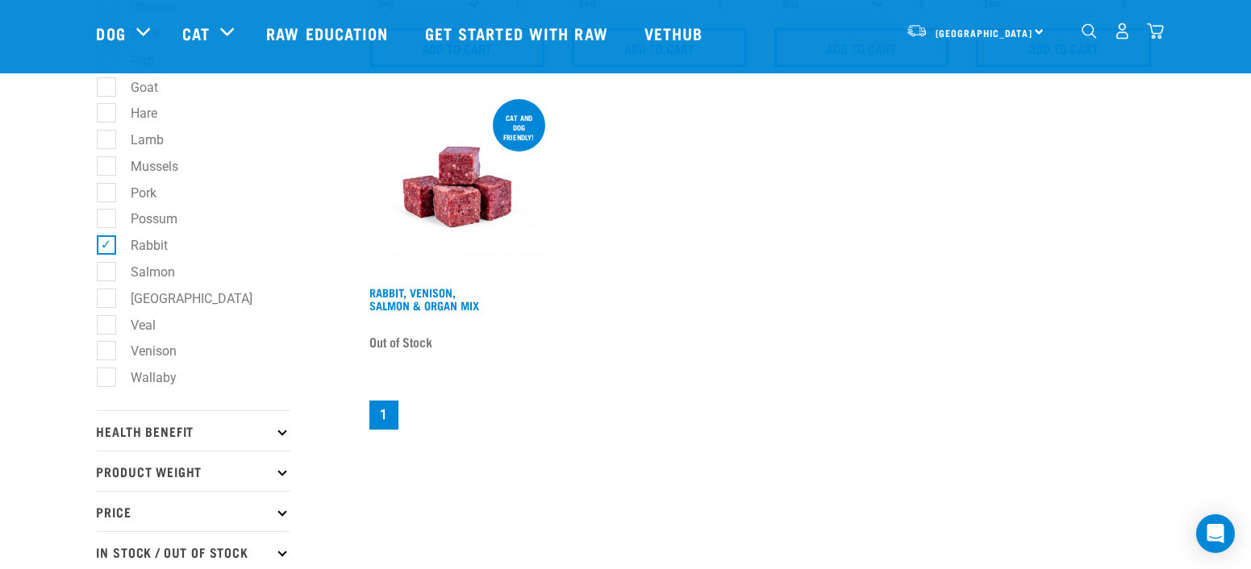
scroll to position [179, 0]
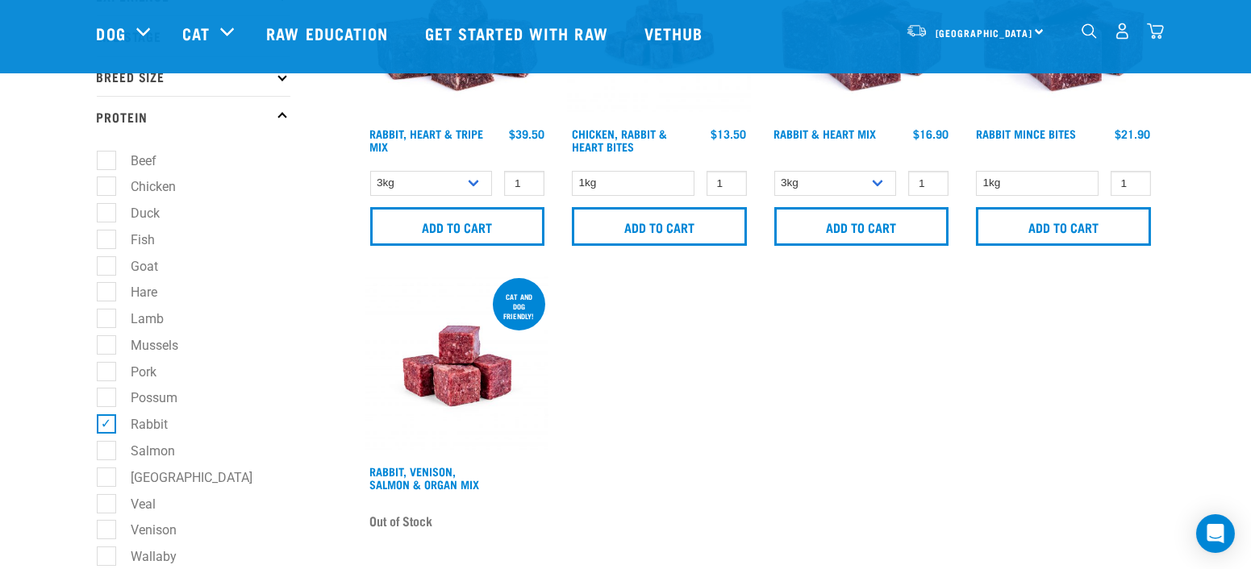
click at [108, 210] on label "Duck" at bounding box center [136, 213] width 61 height 20
click at [107, 210] on input "Duck" at bounding box center [102, 211] width 10 height 10
checkbox input "true"
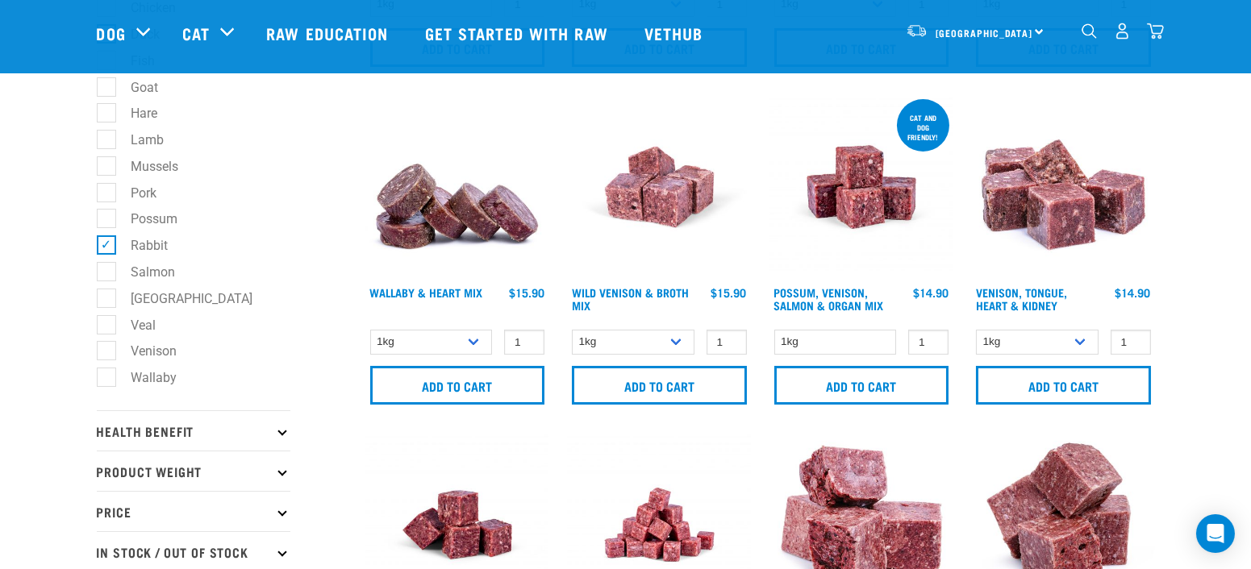
scroll to position [269, 0]
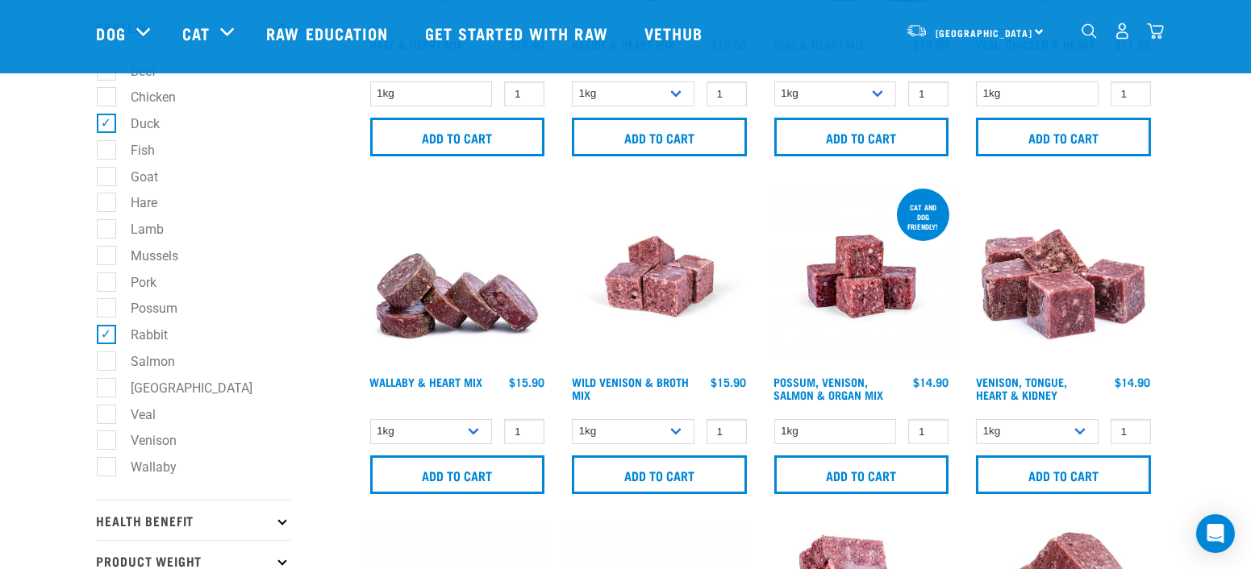
click at [106, 342] on label "Rabbit" at bounding box center [140, 335] width 69 height 20
click at [102, 338] on input "Rabbit" at bounding box center [102, 332] width 10 height 10
checkbox input "false"
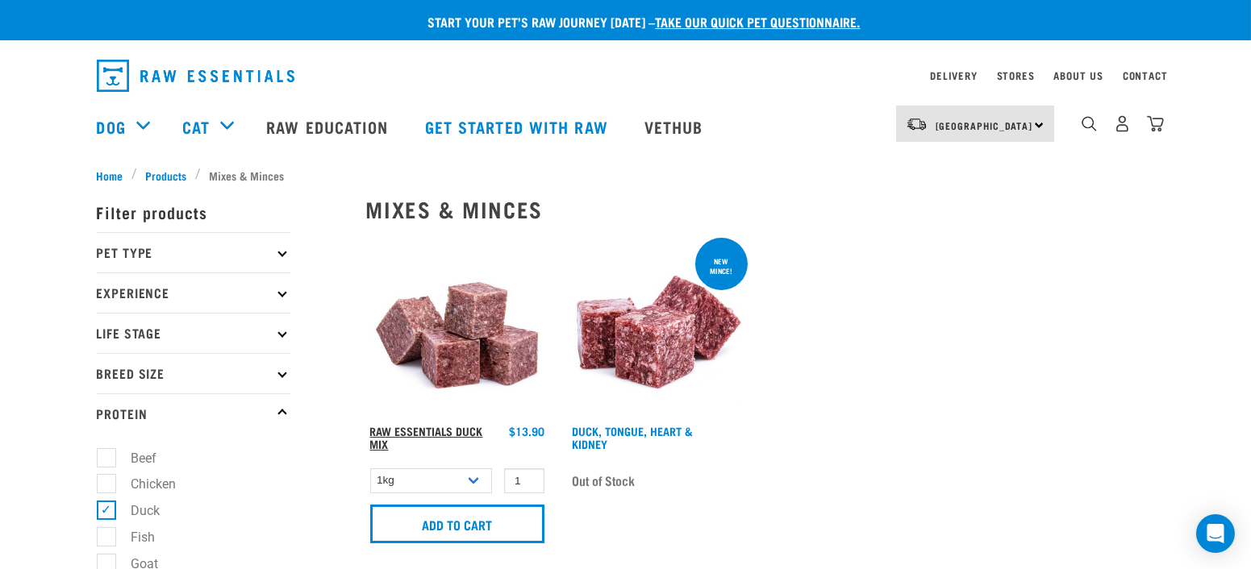
click at [459, 435] on link "Raw Essentials Duck Mix" at bounding box center [426, 437] width 113 height 19
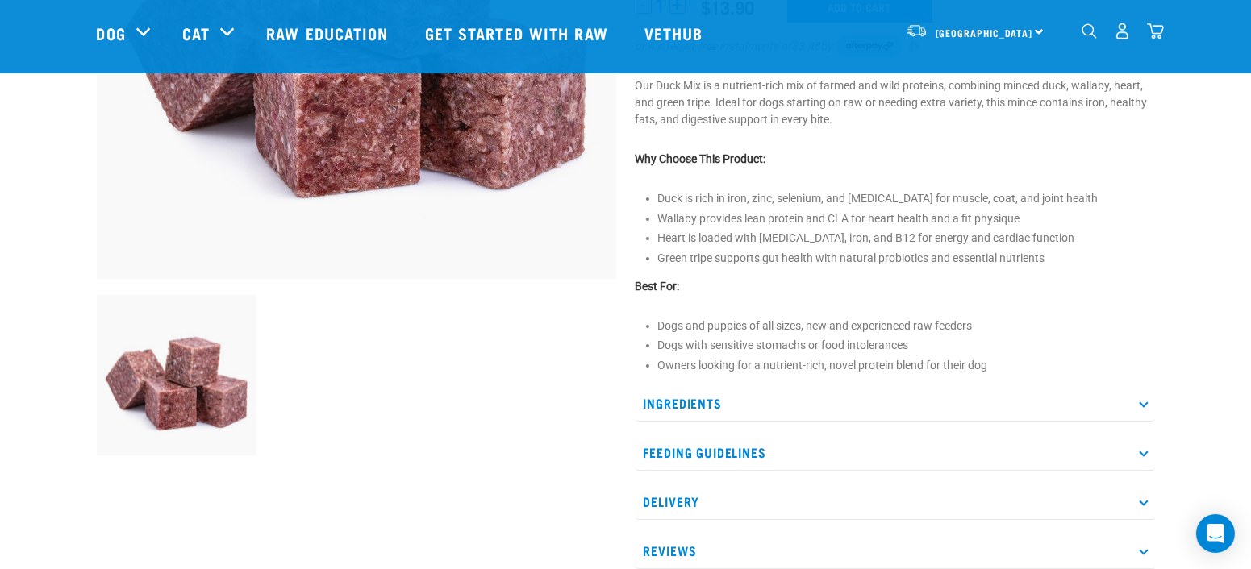
scroll to position [448, 0]
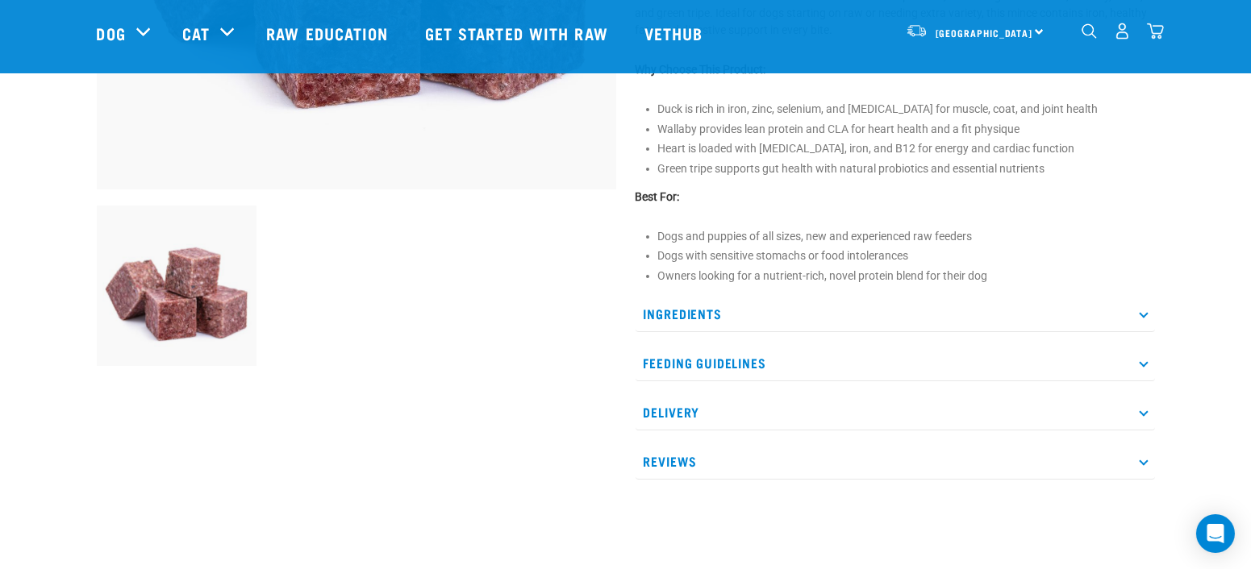
click at [1143, 310] on icon at bounding box center [1143, 313] width 9 height 9
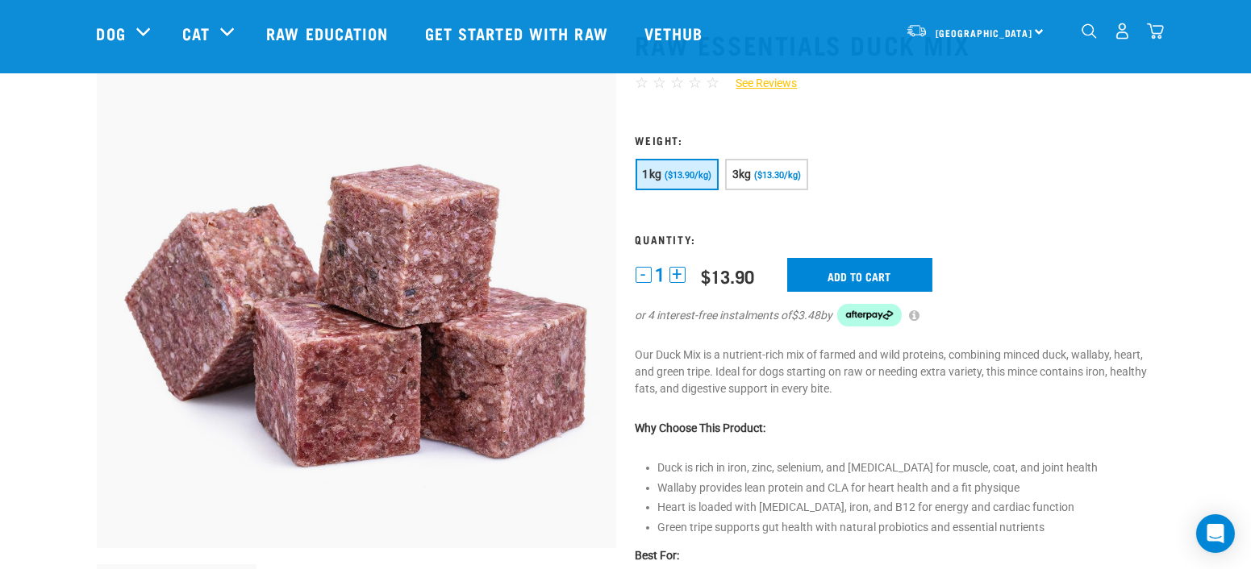
scroll to position [179, 0]
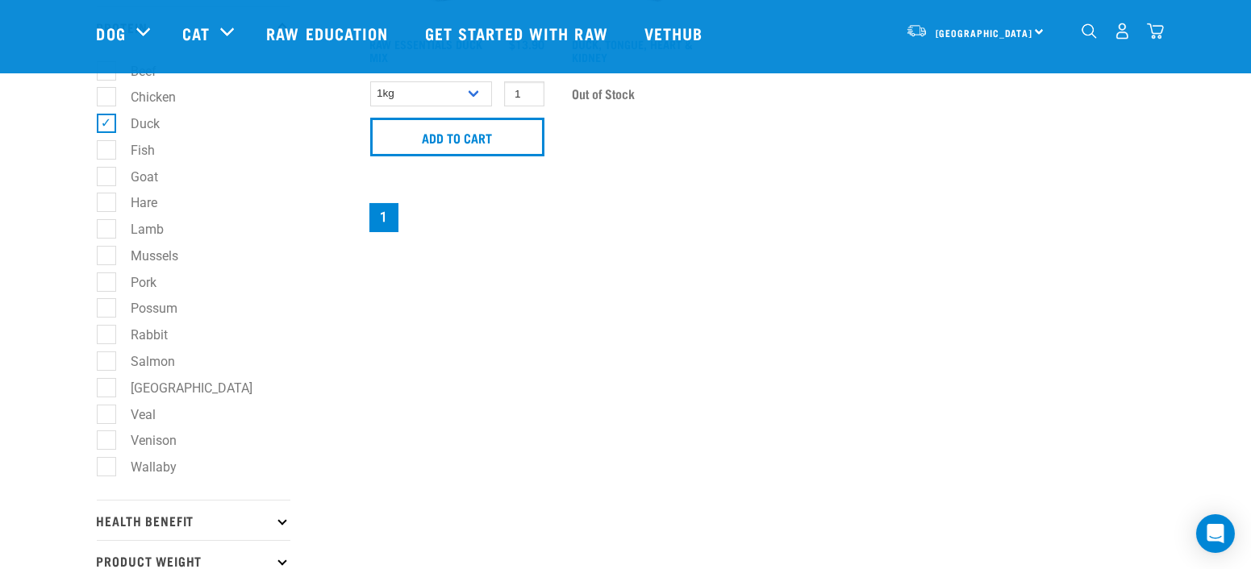
scroll to position [448, 0]
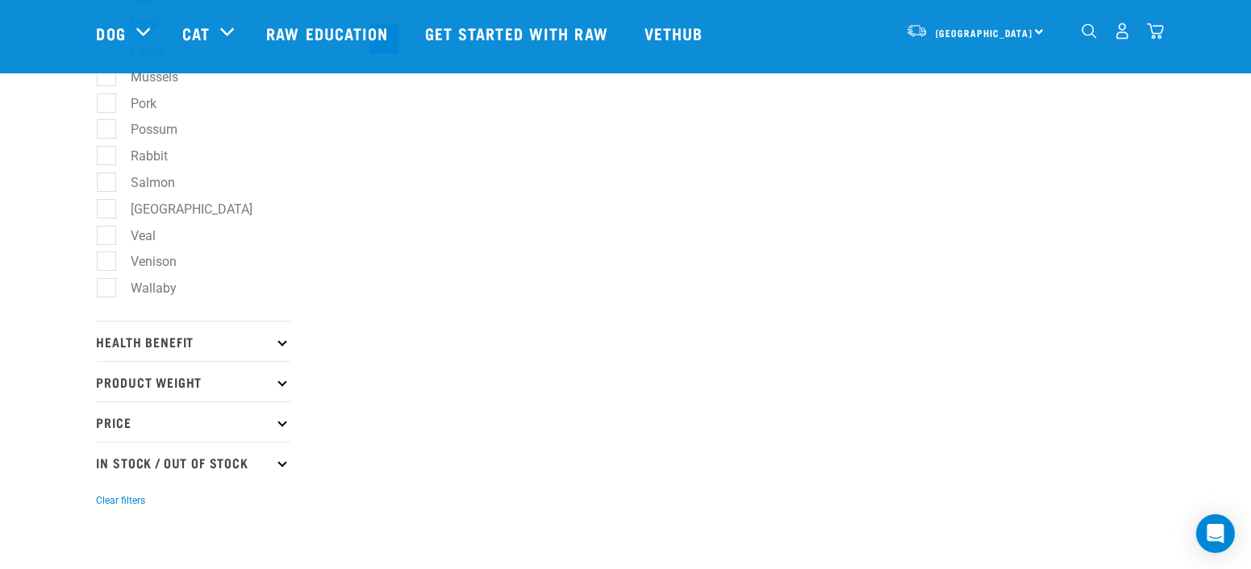
click at [109, 291] on label "Wallaby" at bounding box center [145, 288] width 78 height 20
click at [107, 290] on input "Wallaby" at bounding box center [102, 285] width 10 height 10
checkbox input "true"
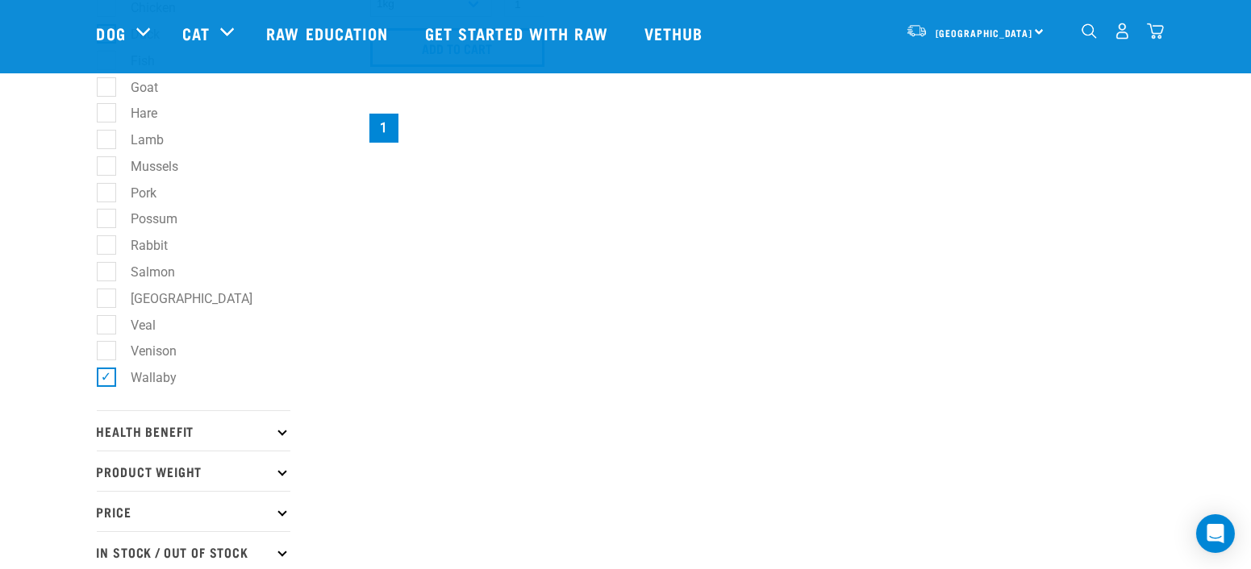
scroll to position [179, 0]
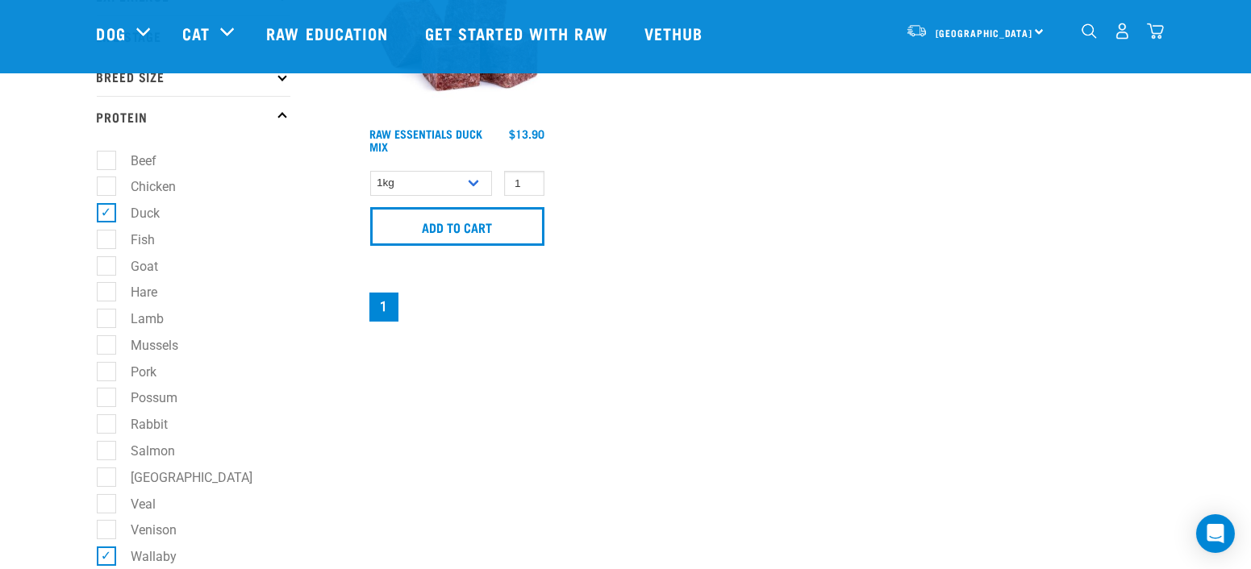
click at [106, 213] on label "Duck" at bounding box center [136, 213] width 61 height 20
click at [103, 213] on input "Duck" at bounding box center [102, 211] width 10 height 10
checkbox input "false"
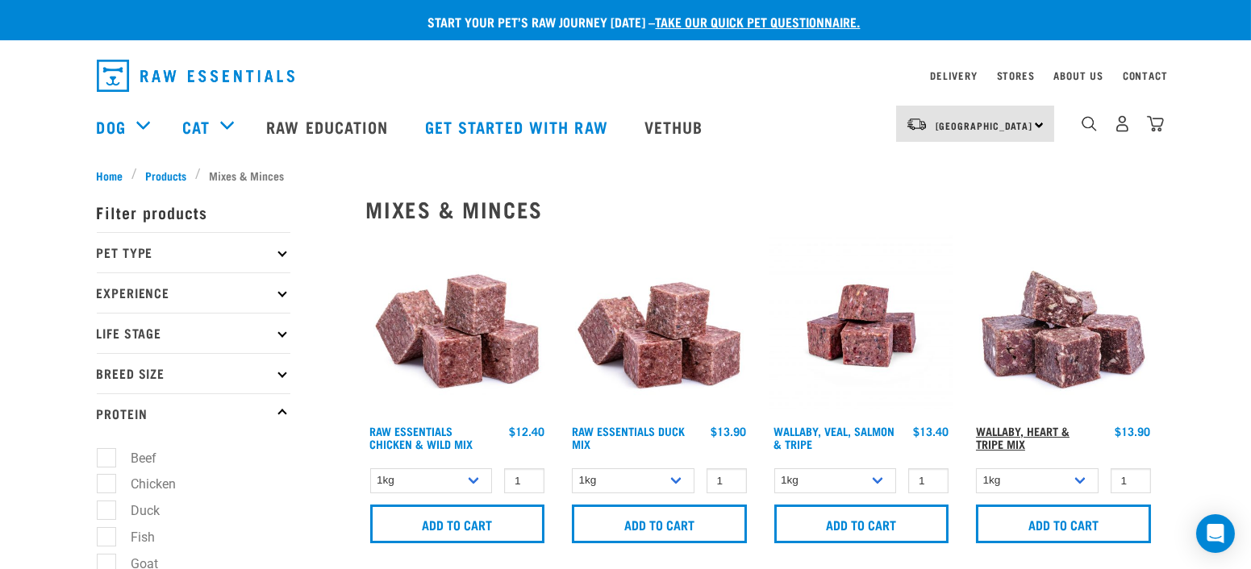
click at [1051, 435] on link "Wallaby, Heart & Tripe Mix" at bounding box center [1023, 437] width 94 height 19
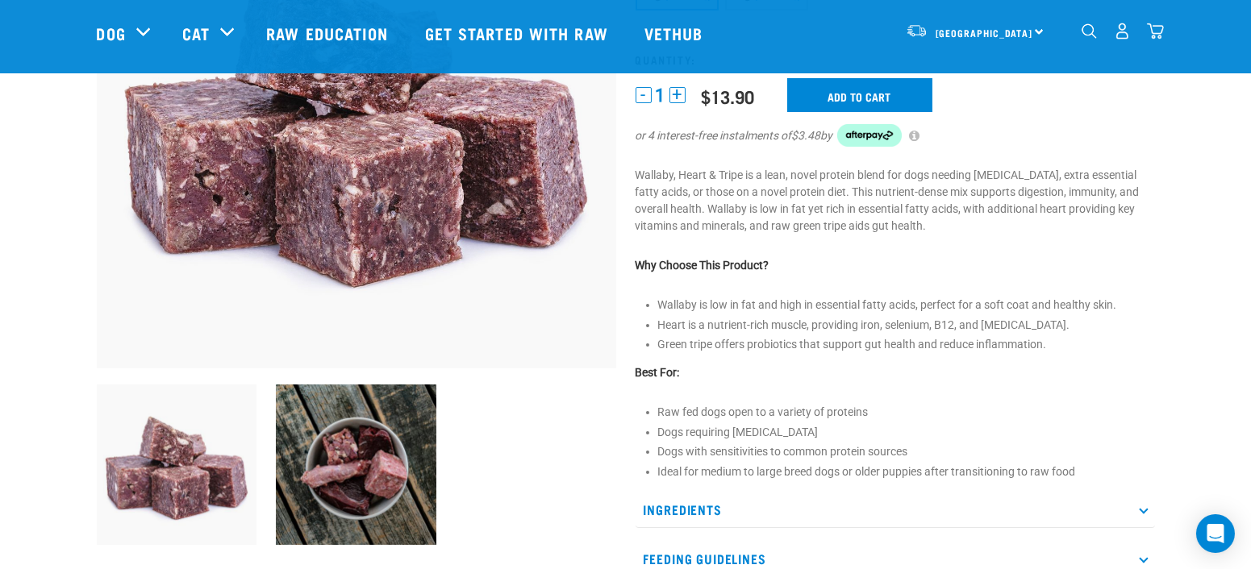
scroll to position [358, 0]
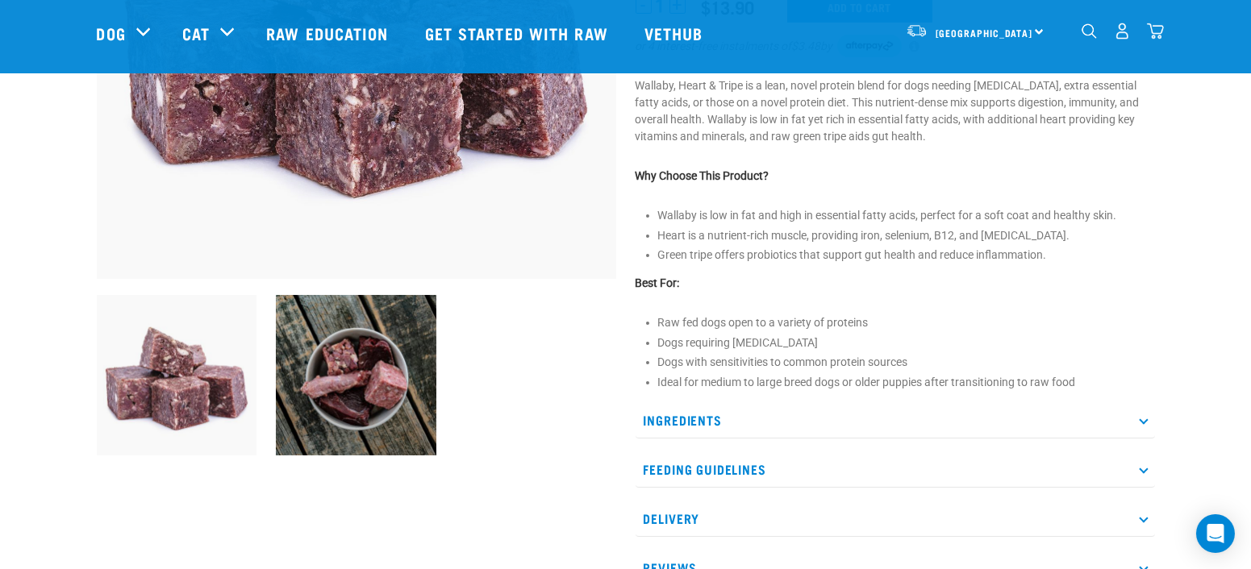
click at [1141, 421] on icon at bounding box center [1143, 419] width 9 height 9
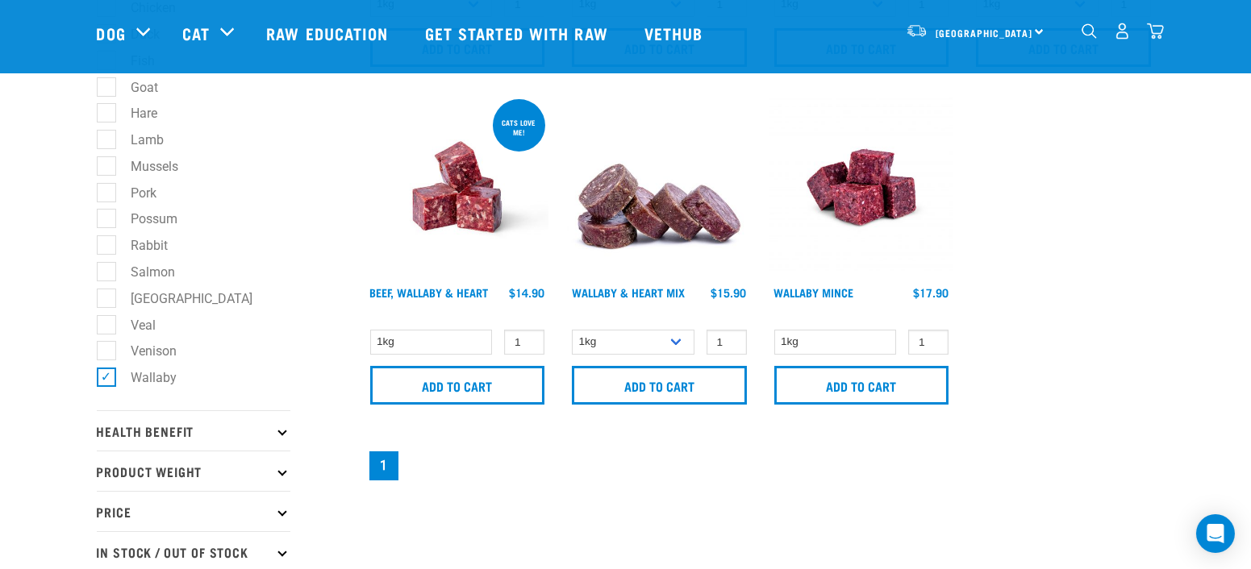
scroll to position [448, 0]
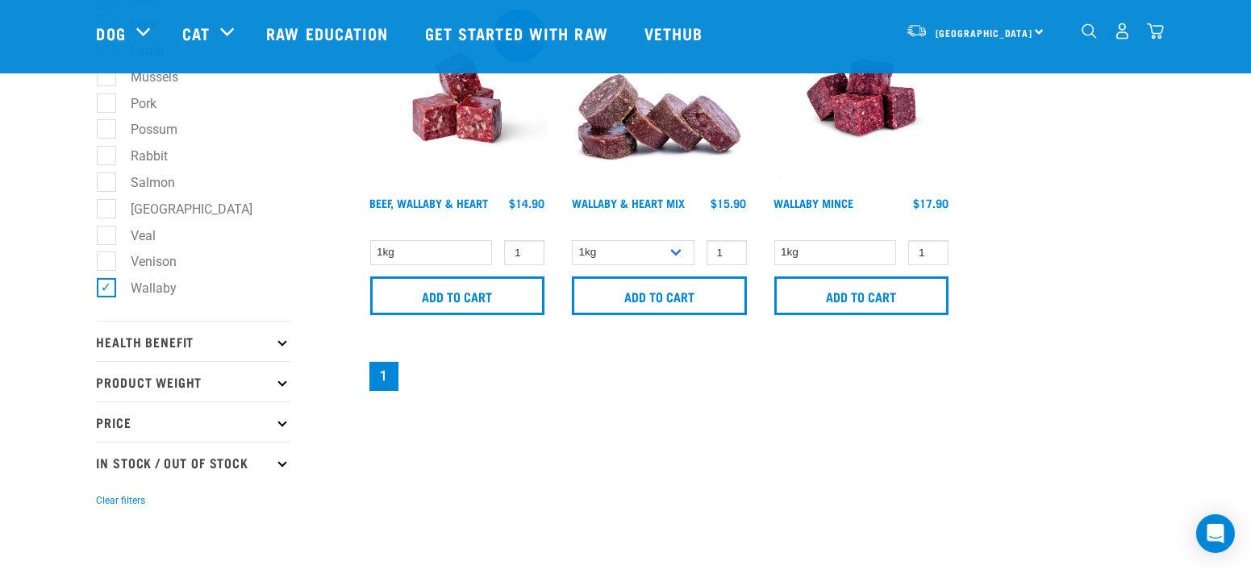
click at [281, 344] on icon at bounding box center [281, 341] width 9 height 9
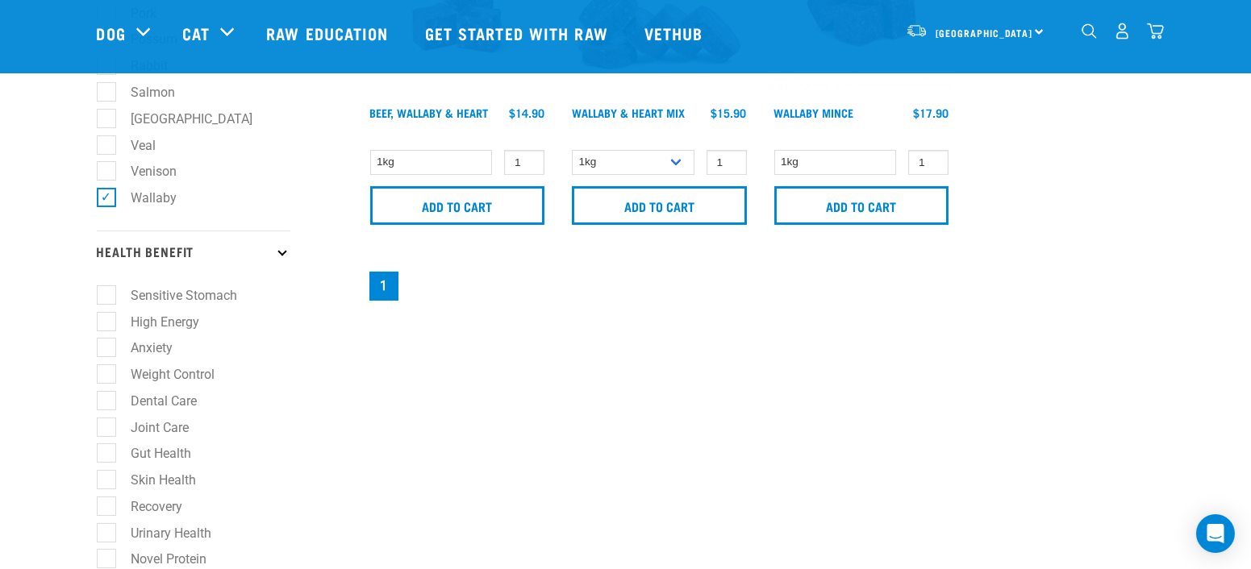
scroll to position [627, 0]
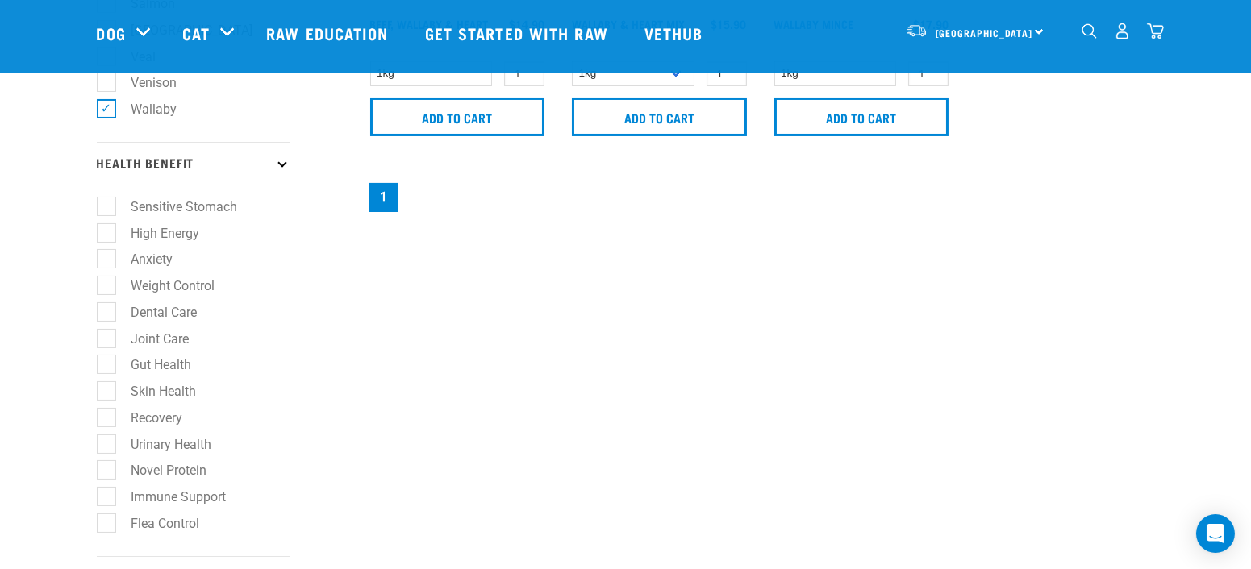
click at [109, 402] on label "Skin Health" at bounding box center [155, 391] width 98 height 20
click at [107, 394] on input "Skin Health" at bounding box center [102, 389] width 10 height 10
checkbox input "true"
